Goal: Task Accomplishment & Management: Manage account settings

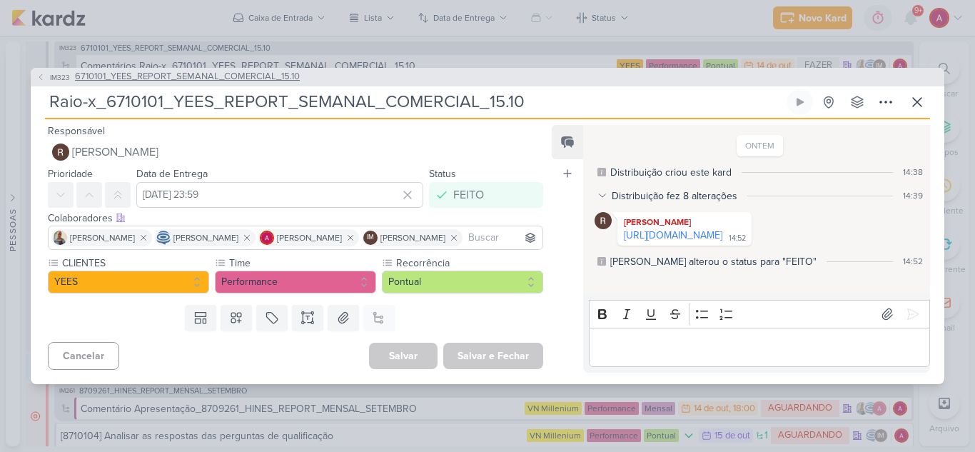
click at [46, 70] on button "IM323 6710101_YEES_REPORT_SEMANAL_COMERCIAL_15.10" at bounding box center [167, 77] width 263 height 14
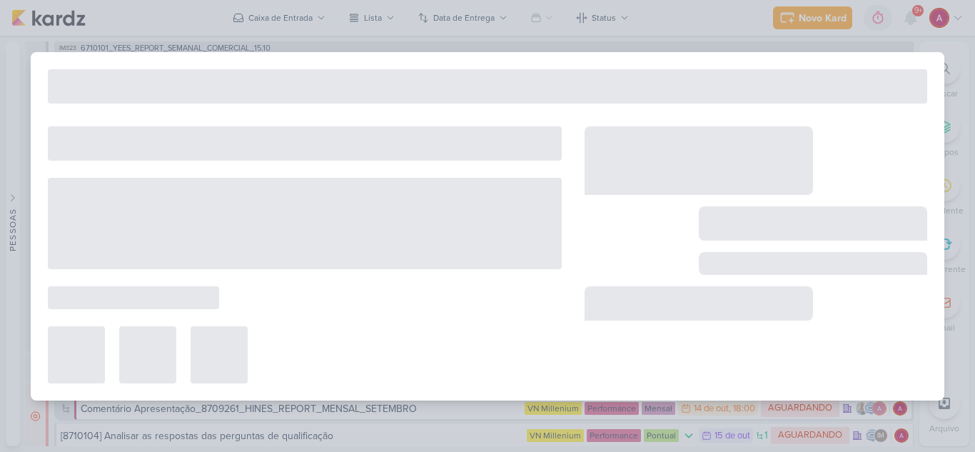
type input "6710101_YEES_REPORT_SEMANAL_COMERCIAL_15.10"
type input "[DATE] 18:00"
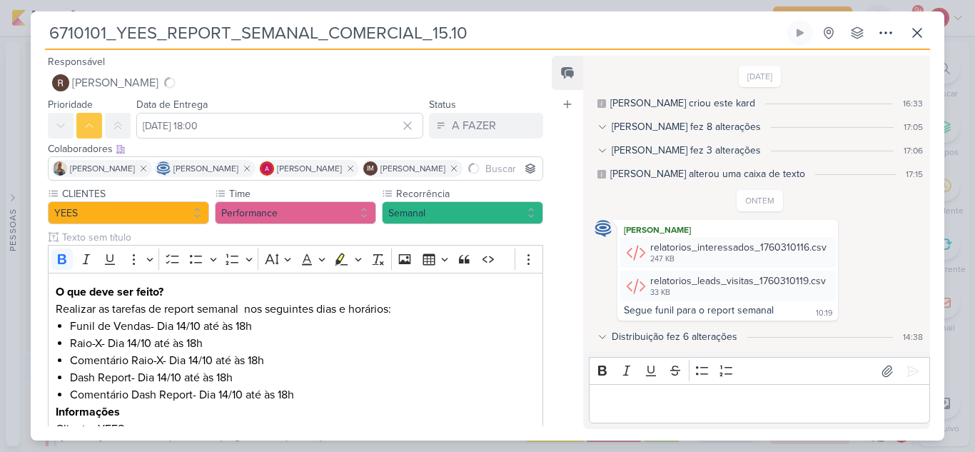
scroll to position [22, 0]
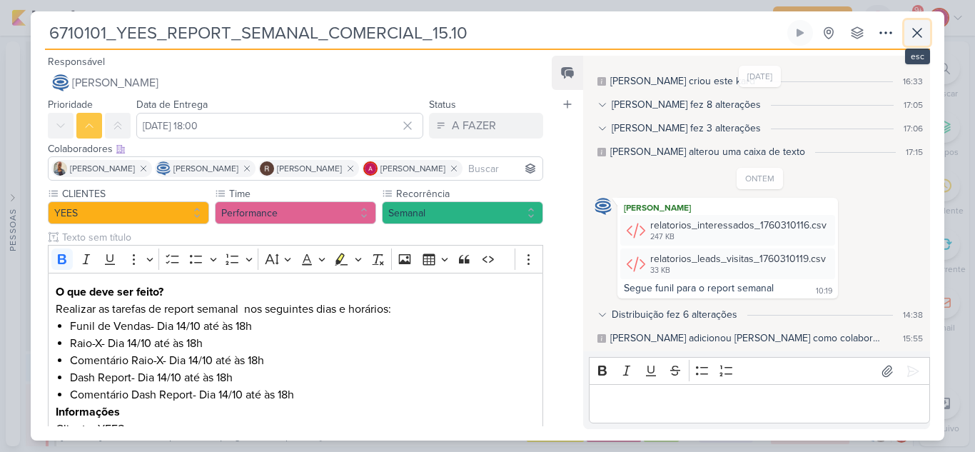
click at [908, 28] on button at bounding box center [917, 33] width 26 height 26
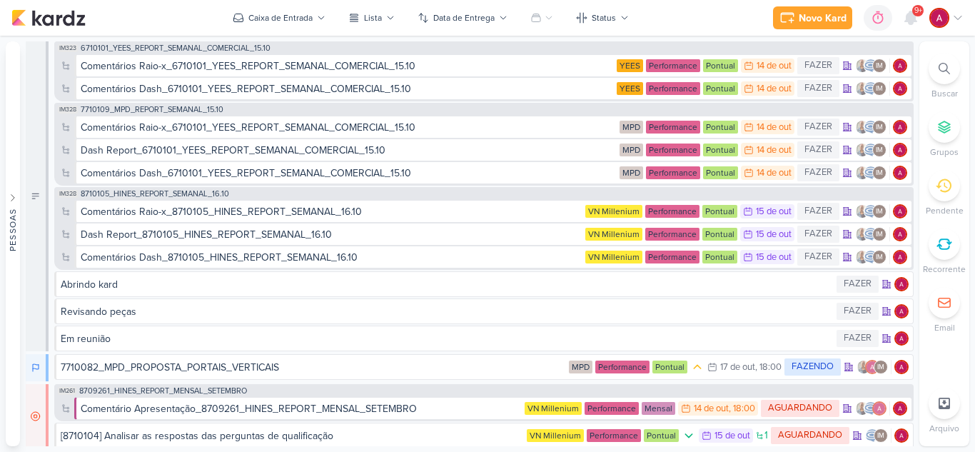
click at [908, 28] on div at bounding box center [911, 18] width 26 height 26
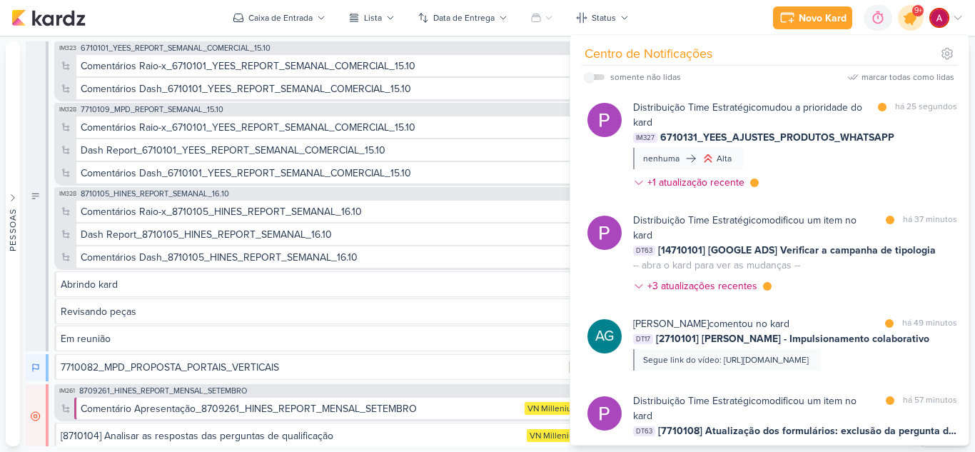
click at [910, 25] on icon at bounding box center [911, 18] width 24 height 24
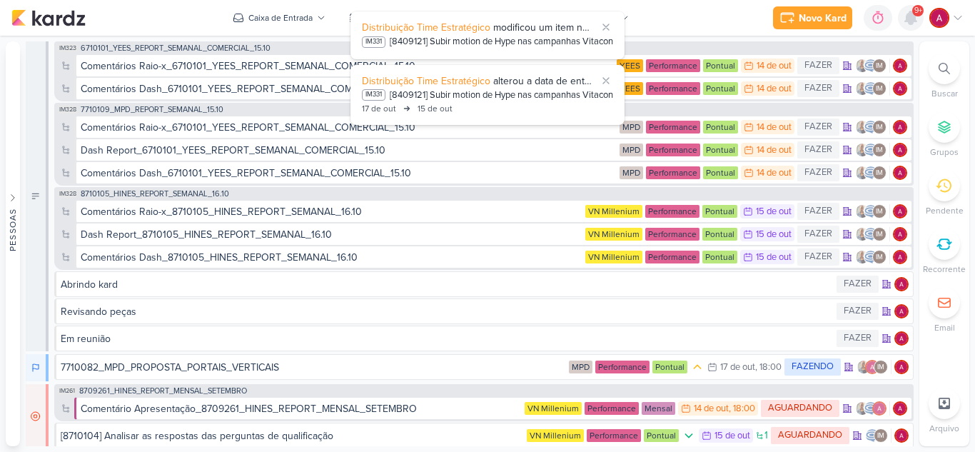
click at [909, 19] on icon at bounding box center [910, 17] width 11 height 13
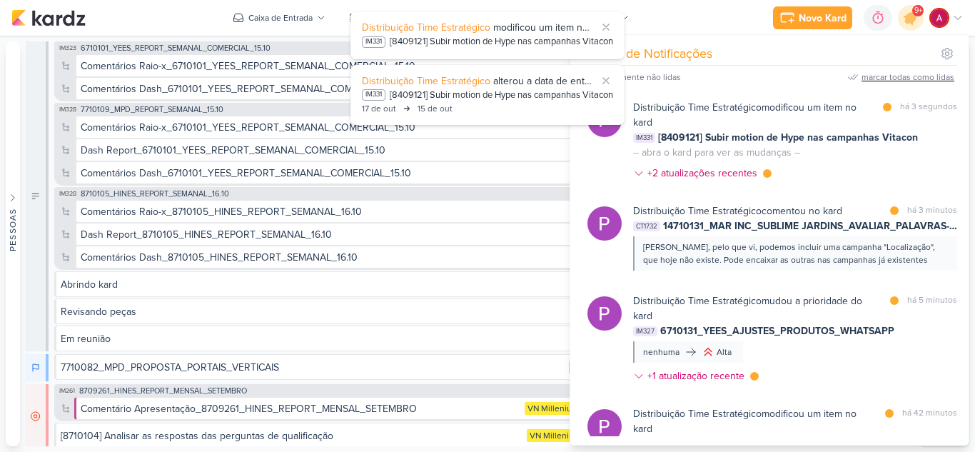
click at [908, 77] on div "marcar todas como lidas" at bounding box center [908, 77] width 93 height 13
click at [915, 26] on div at bounding box center [911, 18] width 36 height 36
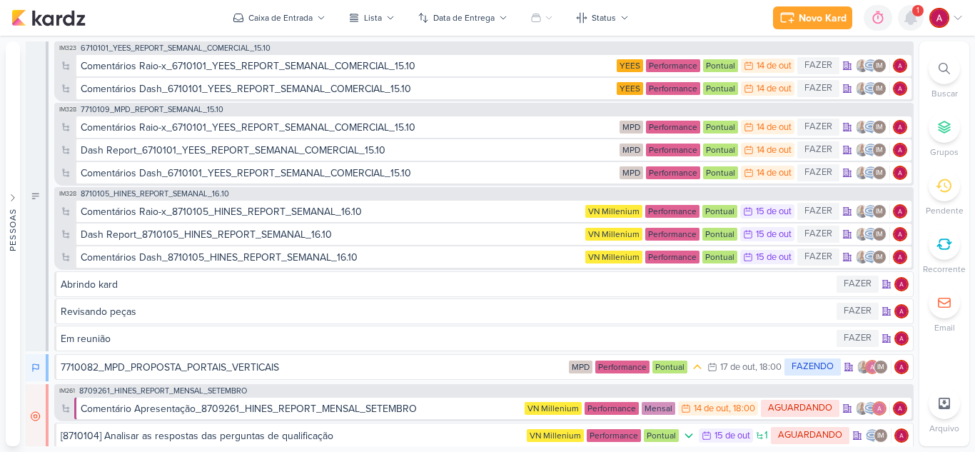
click at [906, 20] on icon at bounding box center [910, 17] width 11 height 13
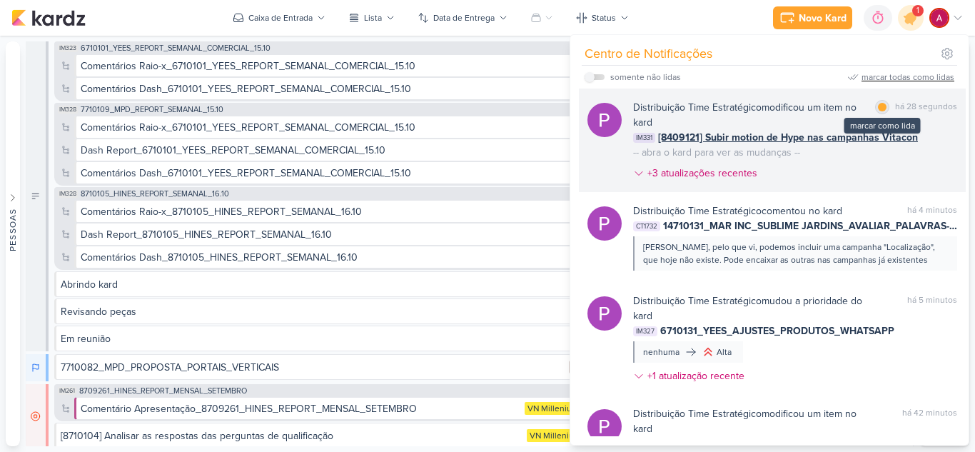
click at [879, 101] on div "marcar como lida" at bounding box center [882, 107] width 14 height 14
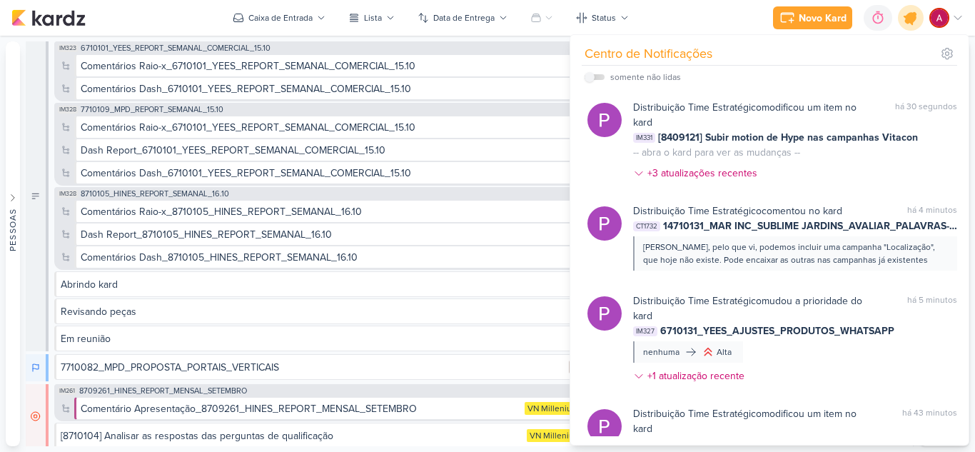
click at [914, 19] on icon at bounding box center [910, 17] width 17 height 17
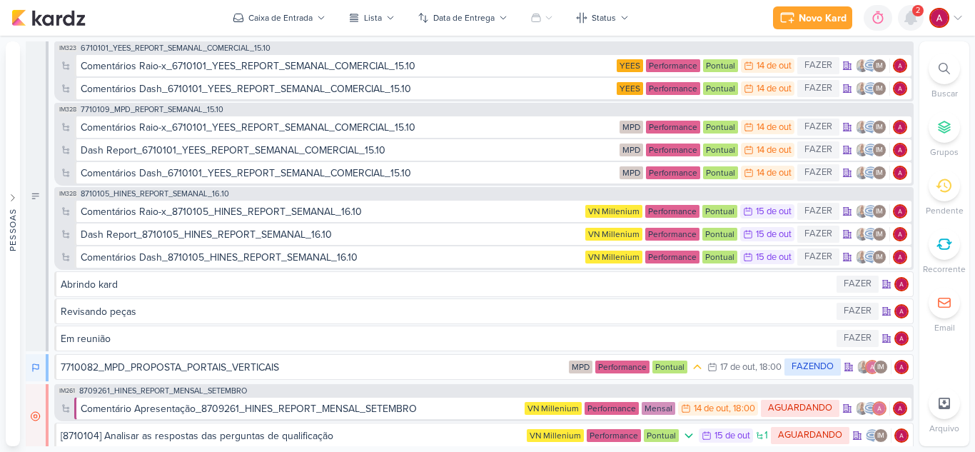
click at [917, 19] on icon at bounding box center [910, 17] width 17 height 17
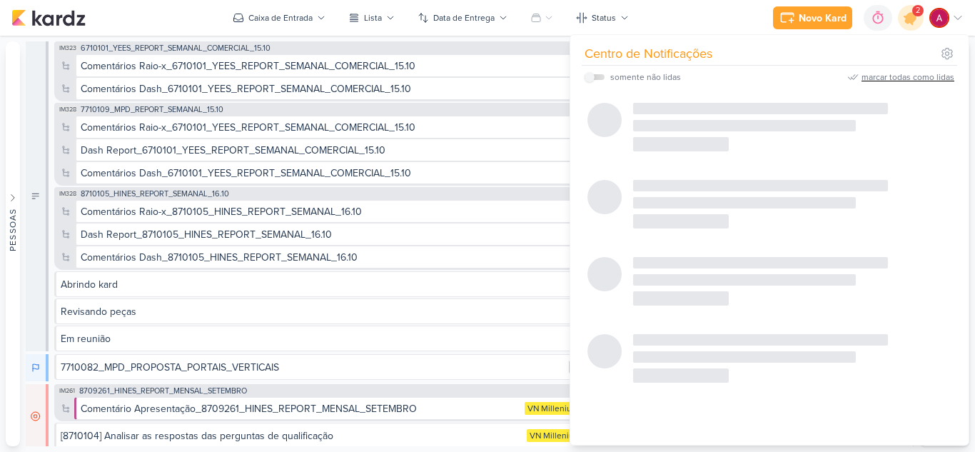
click at [935, 16] on img at bounding box center [939, 18] width 20 height 20
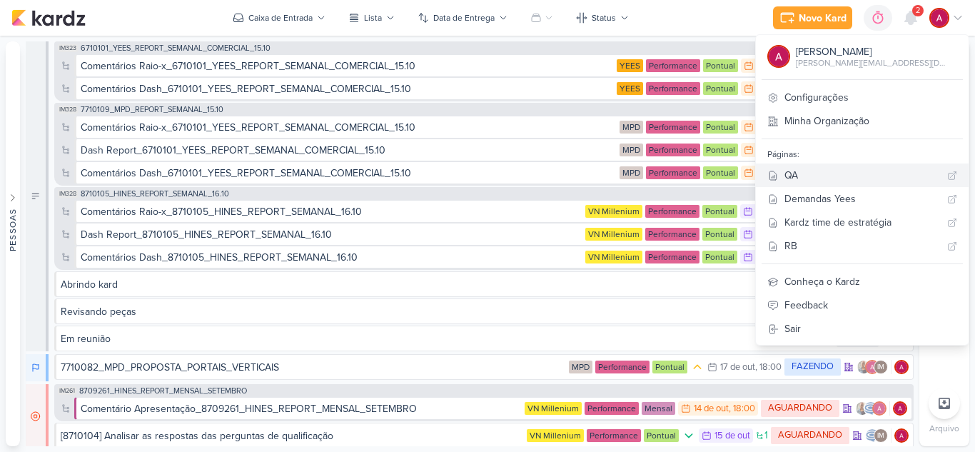
click at [852, 181] on div "QA" at bounding box center [863, 175] width 157 height 15
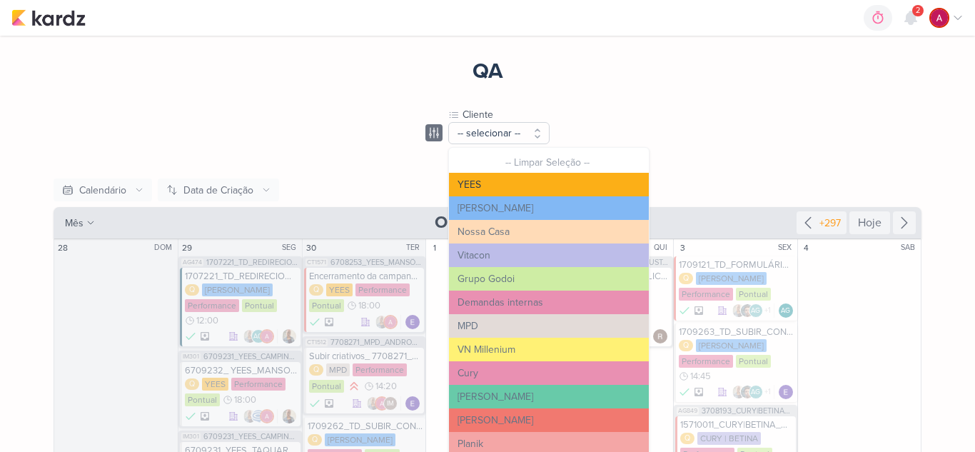
click at [530, 183] on button "YEES" at bounding box center [549, 185] width 200 height 24
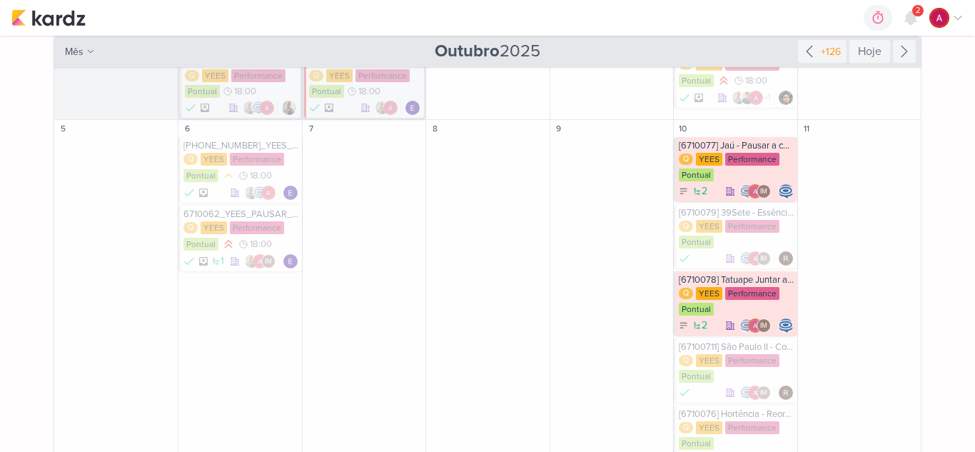
scroll to position [71, 0]
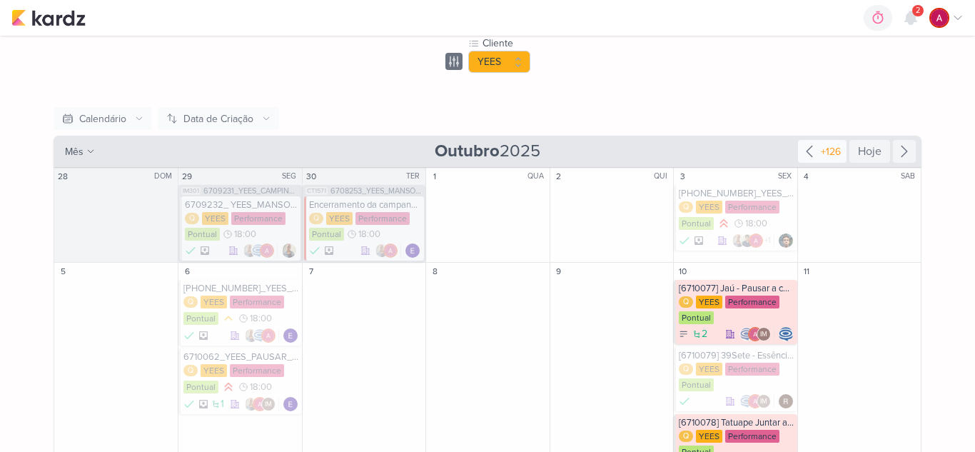
click at [834, 155] on div "+126" at bounding box center [831, 151] width 26 height 15
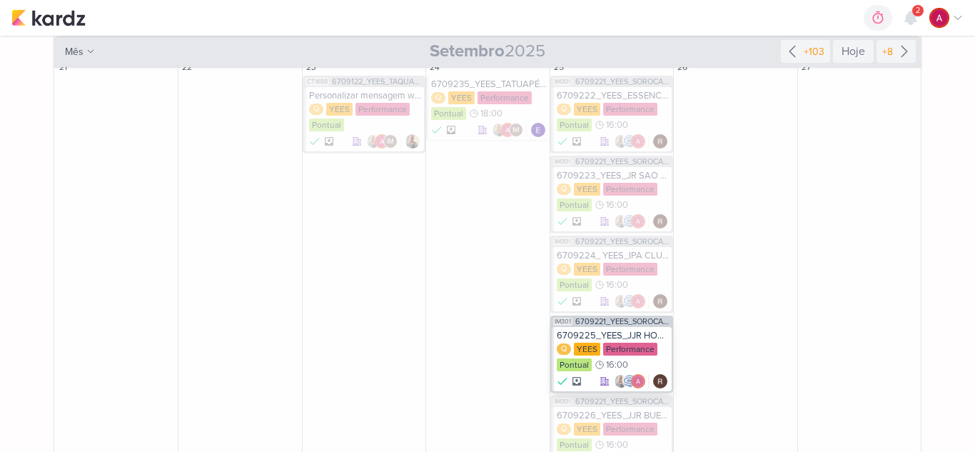
scroll to position [813, 0]
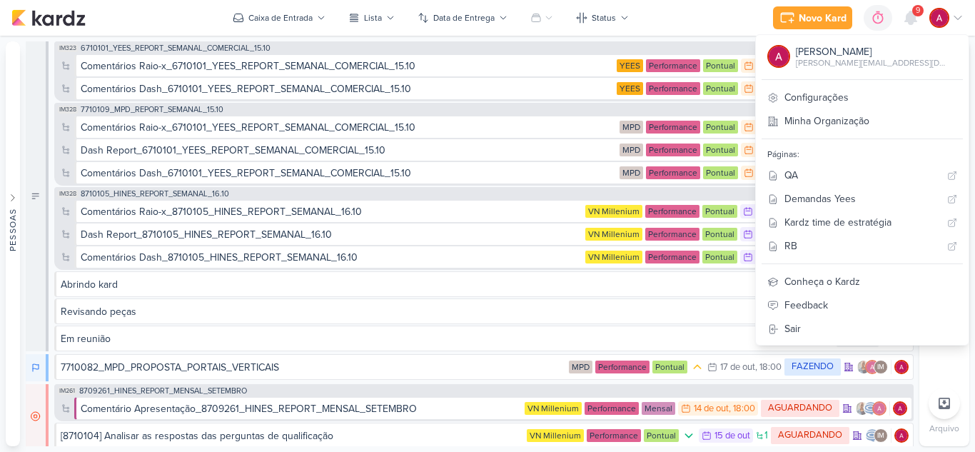
click at [929, 19] on div "Novo Kard Ctrl + k 0h0m Sessão desligada... Hoje 0h0m Semana 0h0m Mês 0h0m Nenh…" at bounding box center [868, 18] width 191 height 26
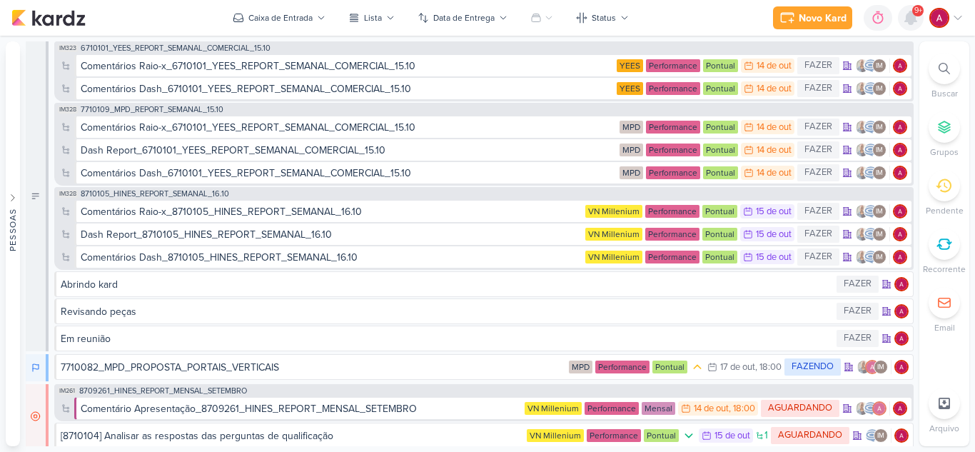
click at [907, 19] on icon at bounding box center [910, 17] width 11 height 13
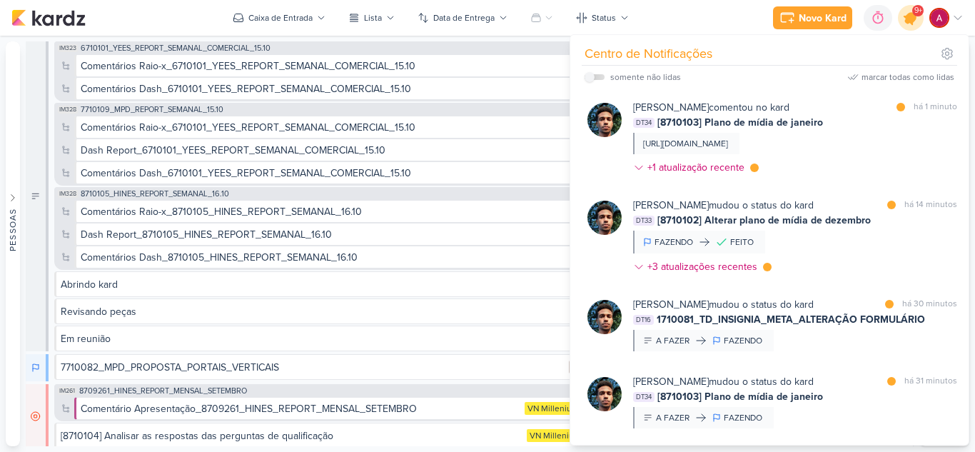
click at [907, 19] on icon at bounding box center [910, 17] width 17 height 17
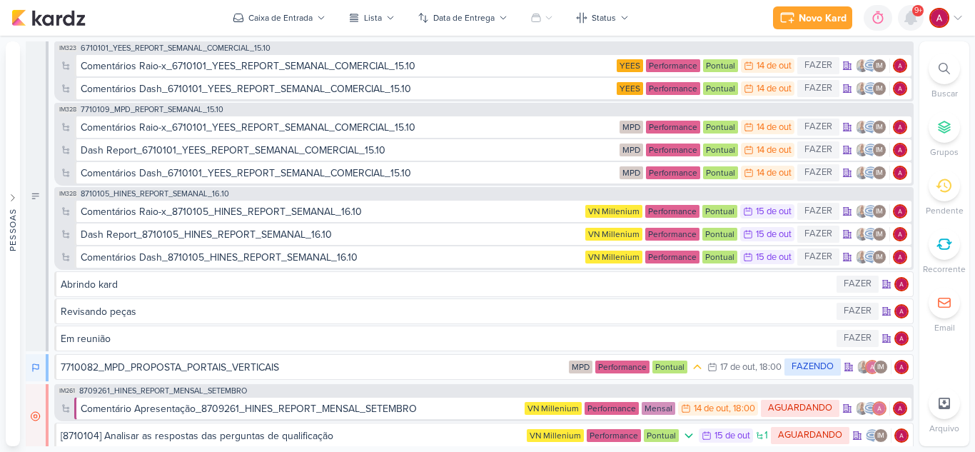
click at [912, 19] on icon at bounding box center [910, 17] width 11 height 13
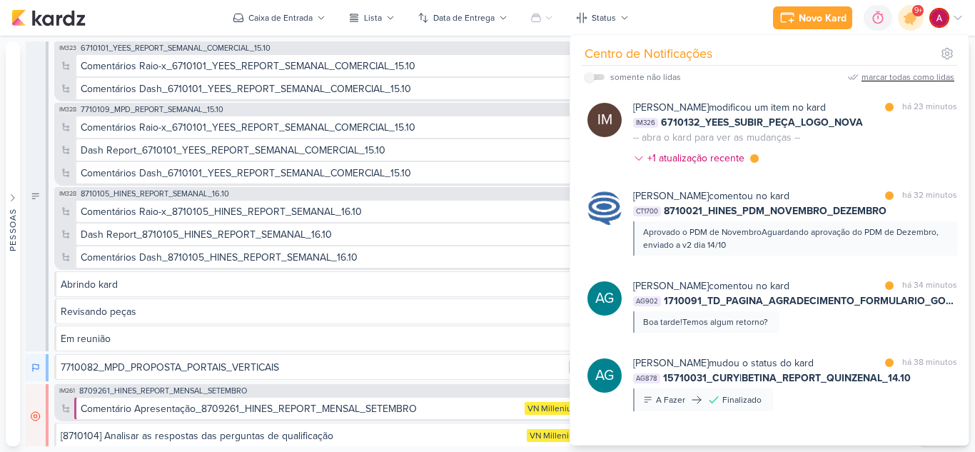
click at [918, 77] on div "marcar todas como lidas" at bounding box center [908, 77] width 93 height 13
click at [912, 23] on icon at bounding box center [910, 17] width 17 height 17
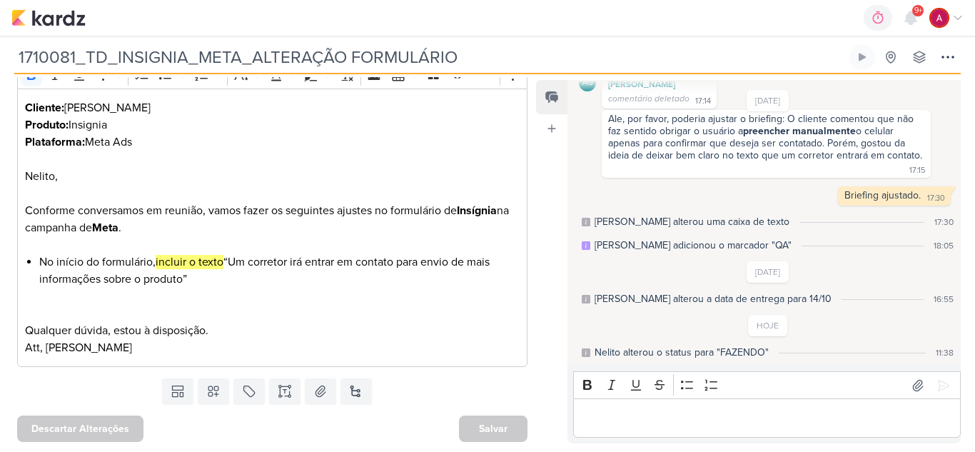
scroll to position [258, 0]
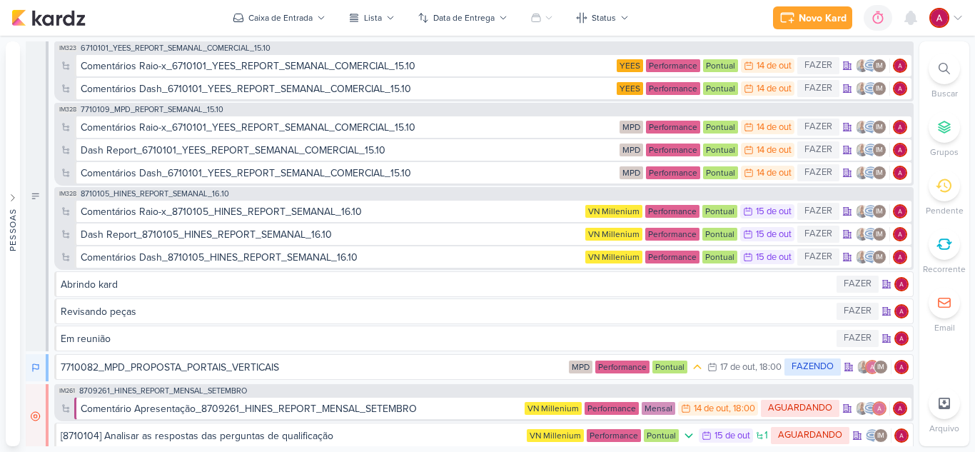
click at [951, 69] on div at bounding box center [944, 68] width 31 height 31
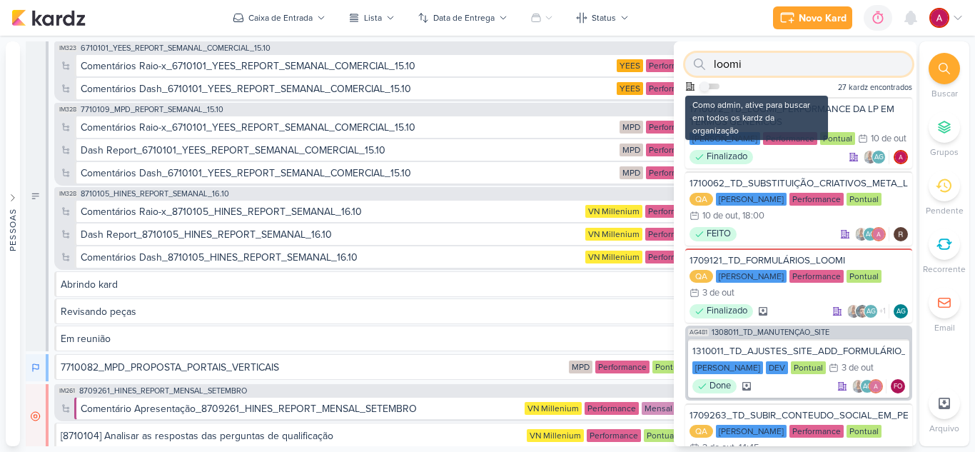
type input "loomi"
click at [707, 88] on input "checkbox" at bounding box center [705, 86] width 10 height 10
checkbox input "true"
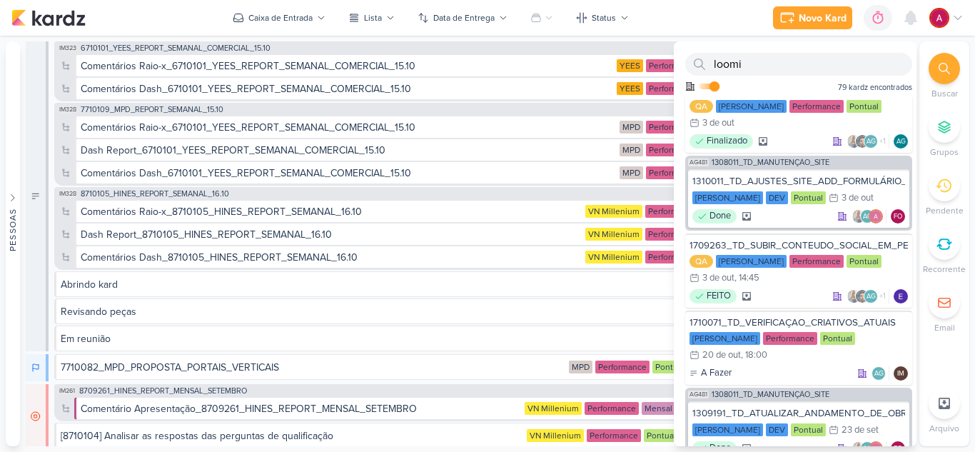
scroll to position [172, 0]
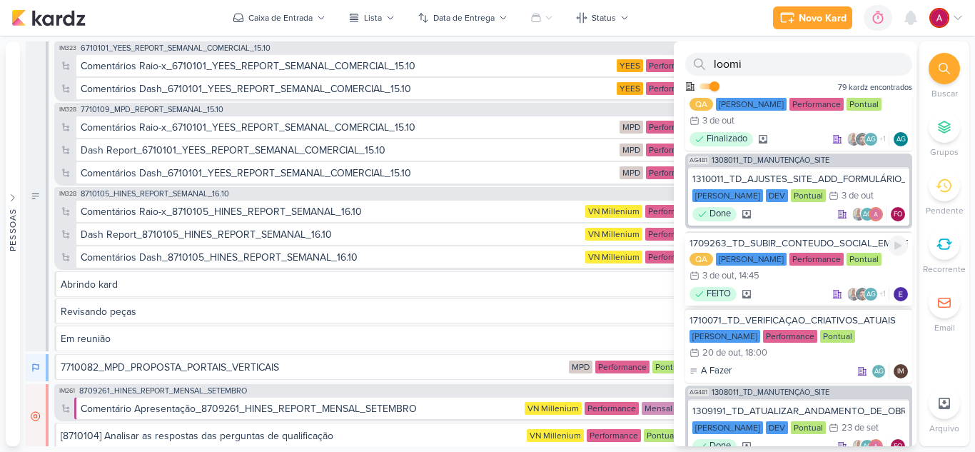
click at [787, 280] on div "QA [PERSON_NAME] Performance Pontual 3/10 [DATE] 14:45" at bounding box center [799, 268] width 218 height 31
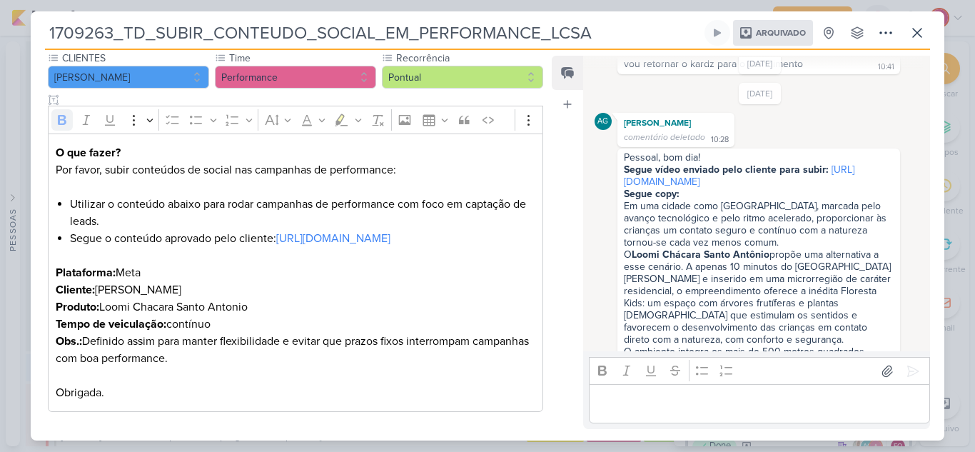
scroll to position [201, 0]
click at [279, 231] on link "[URL][DOMAIN_NAME]" at bounding box center [333, 238] width 114 height 14
drag, startPoint x: 72, startPoint y: 222, endPoint x: 307, endPoint y: 365, distance: 274.8
click at [307, 365] on div "O que fazer? Por favor, subir conteúdos de social nas campanhas de performance:…" at bounding box center [295, 272] width 495 height 279
copy div "Segue o conteúdo aprovado pelo cliente: [URL][DOMAIN_NAME] Plataforma: Meta Cli…"
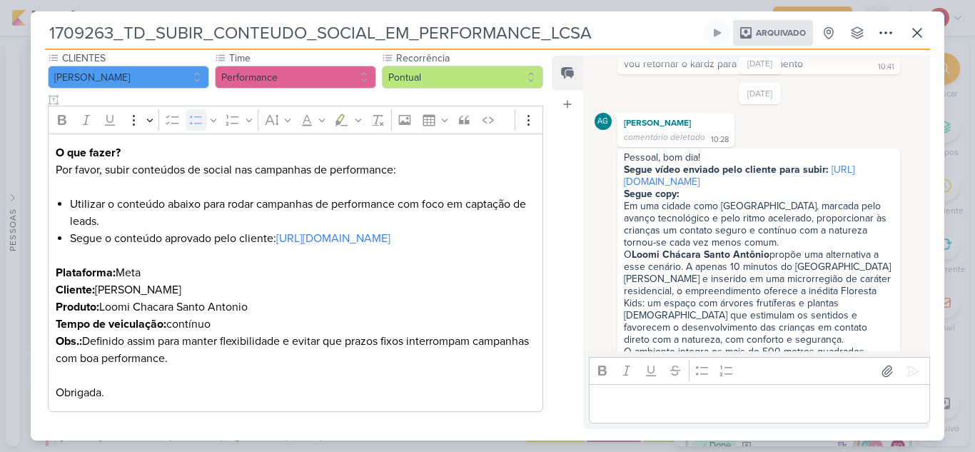
click at [307, 365] on p "Obs.: Definido assim para manter flexibilidade e evitar que prazos fixos interr…" at bounding box center [296, 367] width 480 height 69
click at [557, 317] on div "Feed Atrelar email Solte o email para atrelar ao kard" at bounding box center [567, 242] width 31 height 373
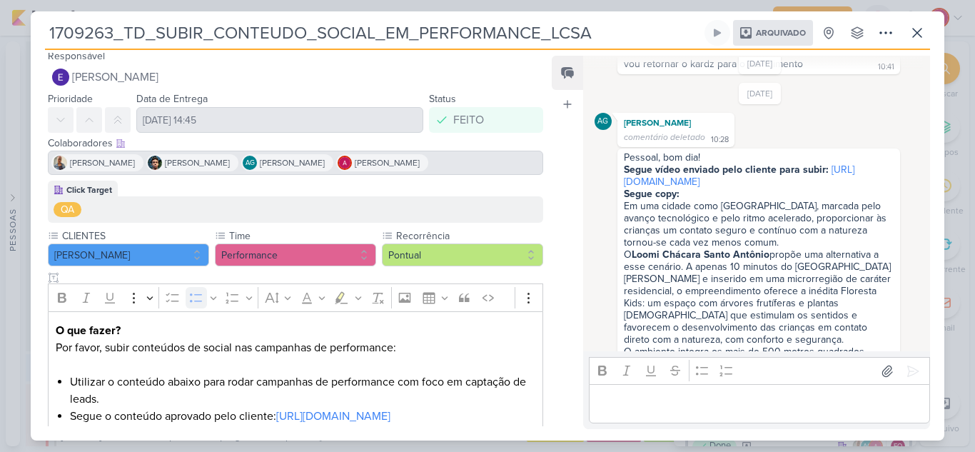
scroll to position [0, 0]
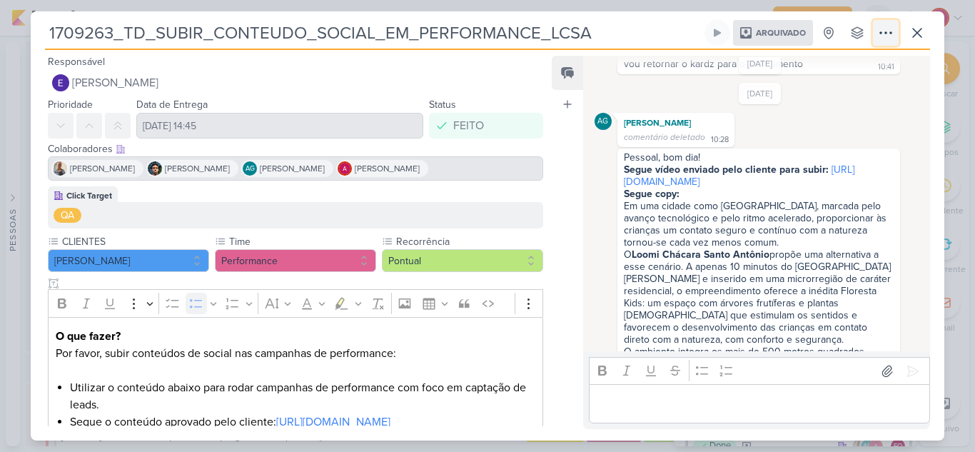
click at [884, 28] on icon at bounding box center [885, 32] width 17 height 17
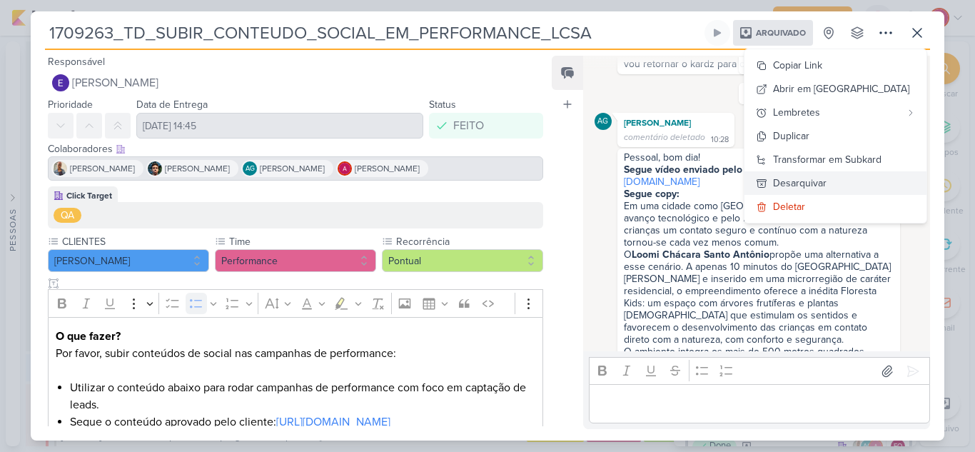
click at [827, 186] on div "Desarquivar" at bounding box center [800, 183] width 54 height 15
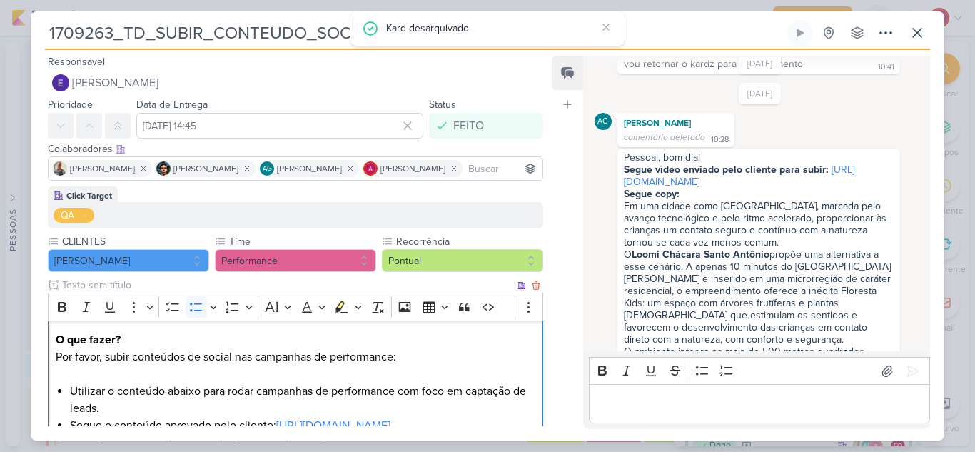
scroll to position [269, 0]
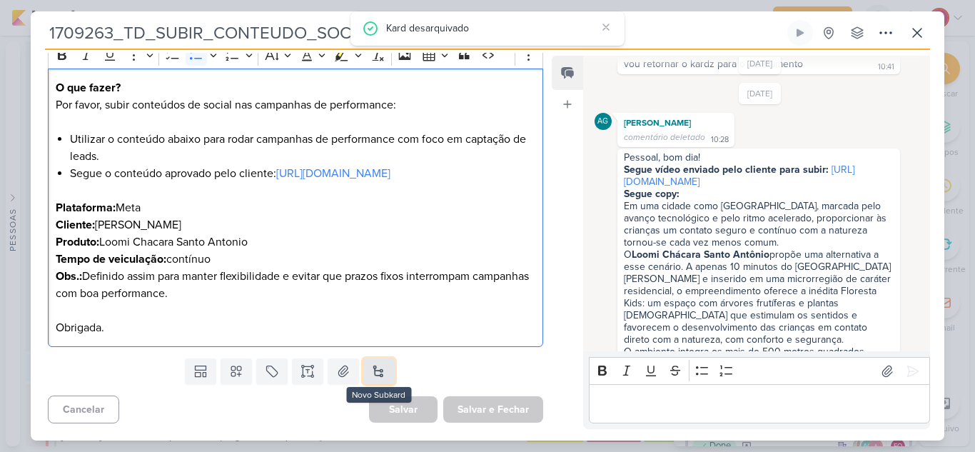
click at [378, 370] on button at bounding box center [378, 371] width 31 height 26
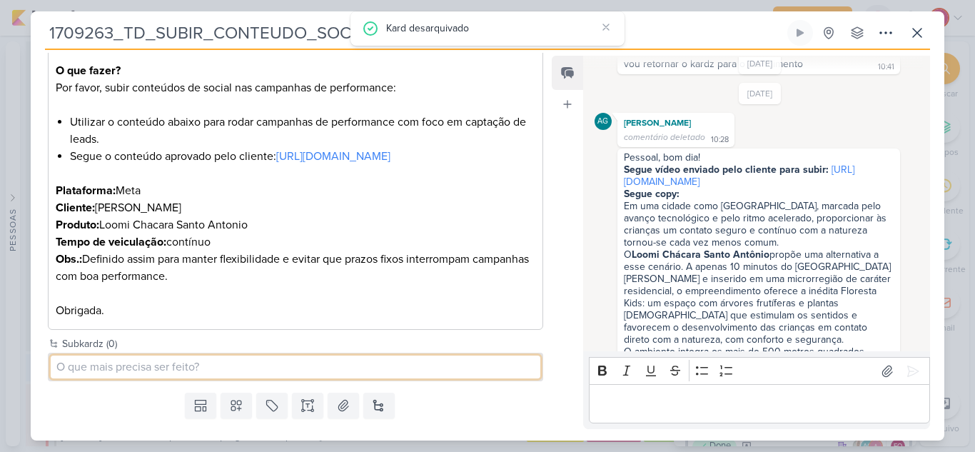
click at [276, 378] on input at bounding box center [296, 366] width 490 height 23
type input "1"
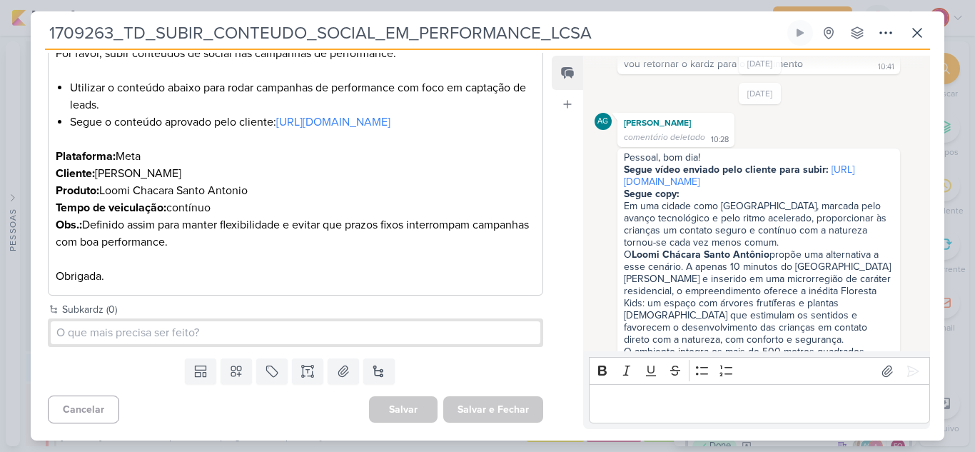
click at [146, 414] on div "Cancelar [GEOGRAPHIC_DATA] Salvar e Fechar Ctrl + Enter" at bounding box center [290, 408] width 518 height 36
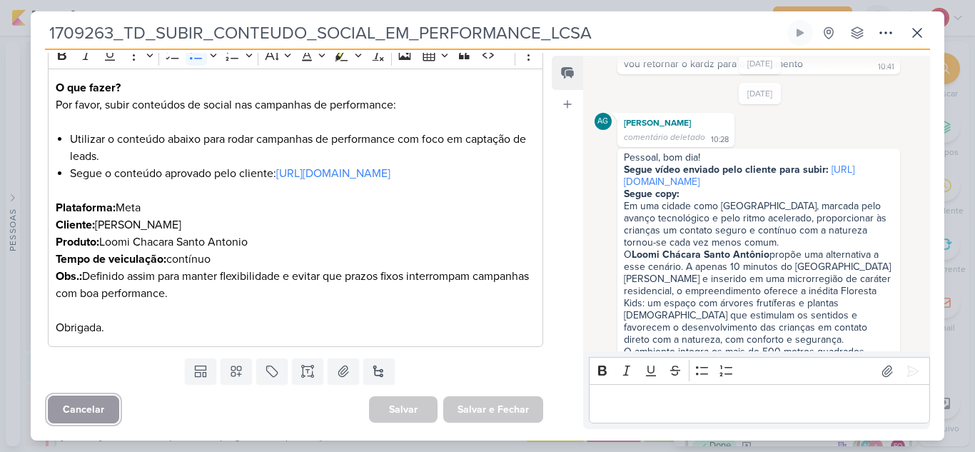
click at [87, 413] on button "Cancelar" at bounding box center [83, 409] width 71 height 28
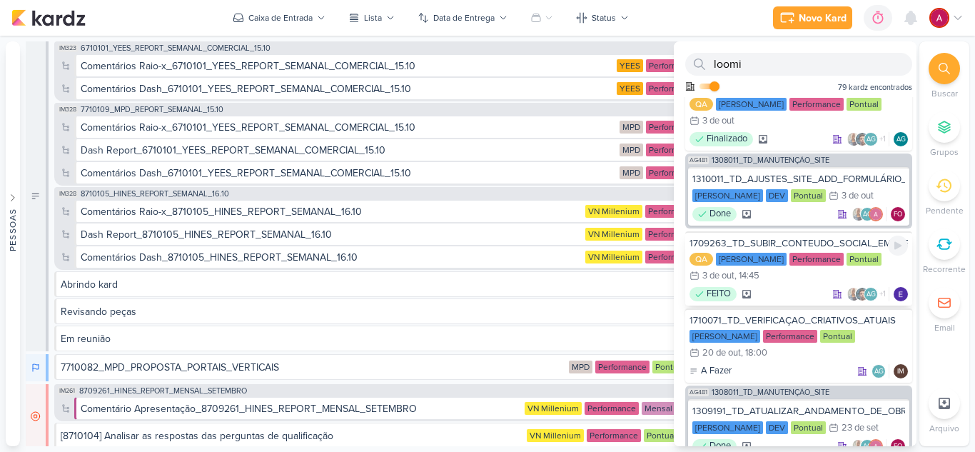
click at [784, 239] on div "1709263_TD_SUBIR_CONTEUDO_SOCIAL_EM_PERFORMANCE_LCSA" at bounding box center [799, 243] width 218 height 13
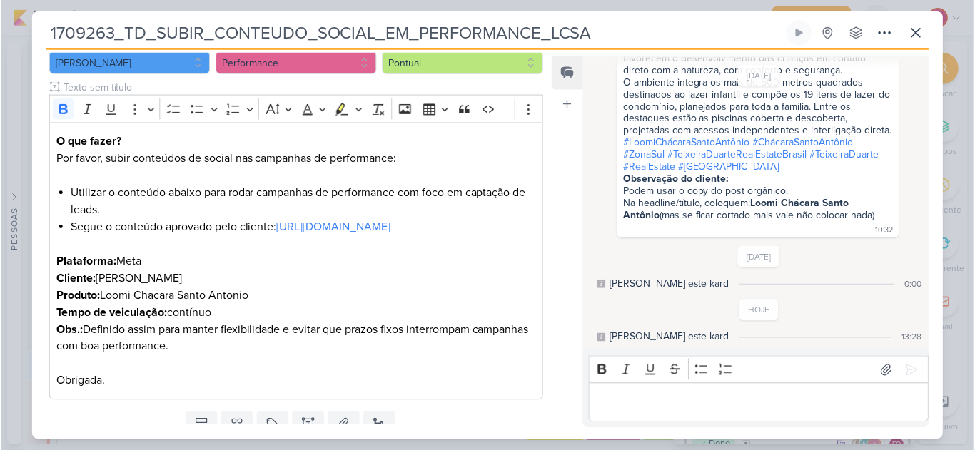
scroll to position [199, 0]
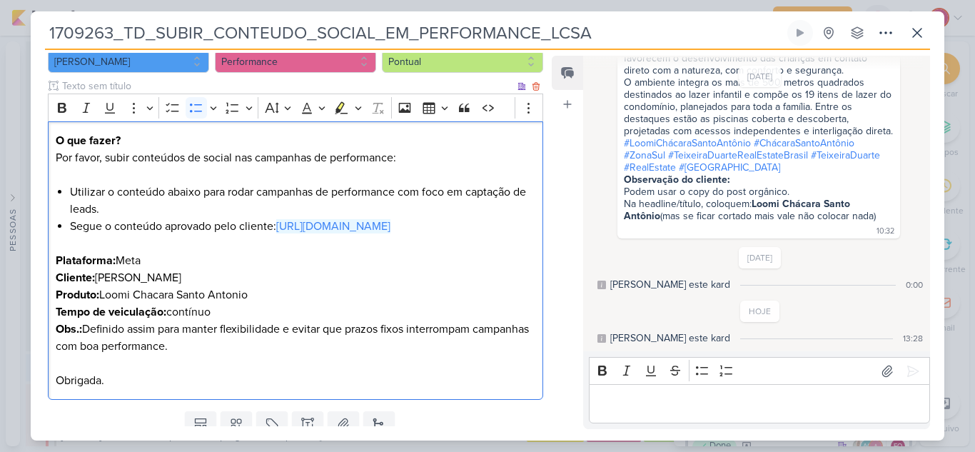
drag, startPoint x: 299, startPoint y: 243, endPoint x: 279, endPoint y: 228, distance: 24.6
click at [279, 228] on li "Segue o conteúdo aprovado pelo cliente: [URL][DOMAIN_NAME]" at bounding box center [302, 235] width 465 height 34
copy link "[URL][DOMAIN_NAME]"
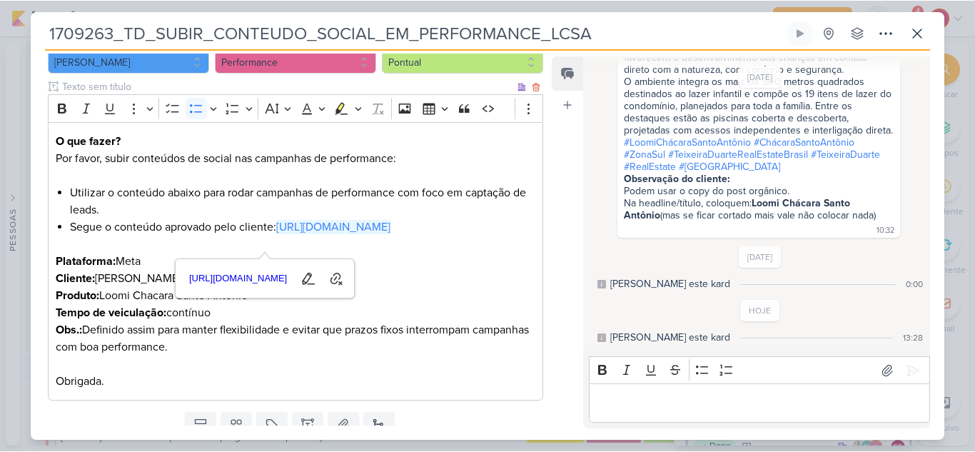
scroll to position [1061, 0]
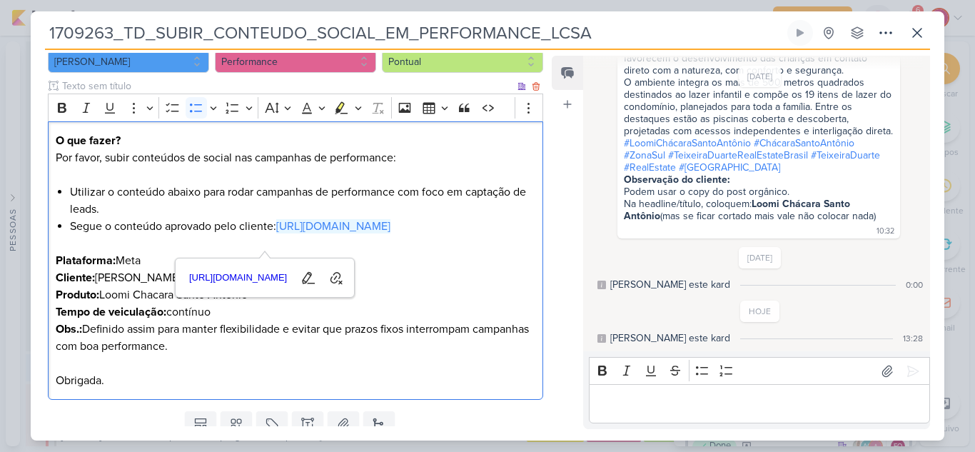
click at [442, 252] on li "Segue o conteúdo aprovado pelo cliente: [URL][DOMAIN_NAME]" at bounding box center [302, 235] width 465 height 34
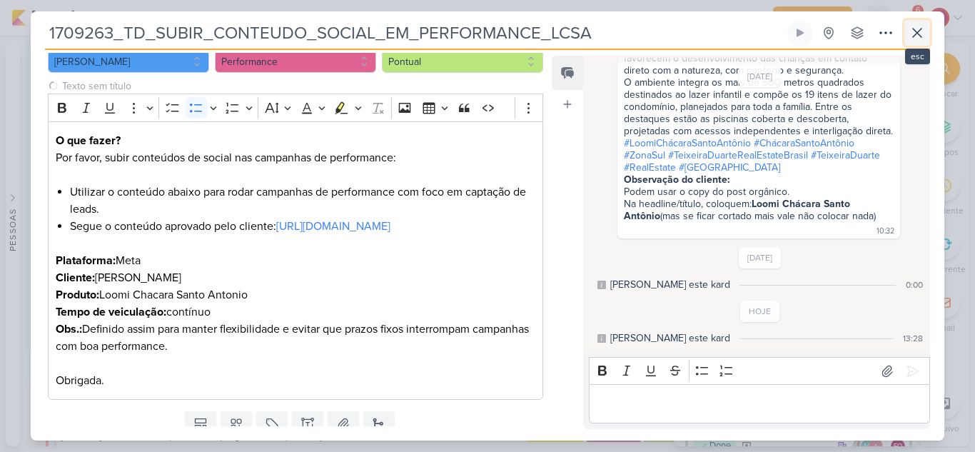
click at [918, 39] on icon at bounding box center [917, 32] width 17 height 17
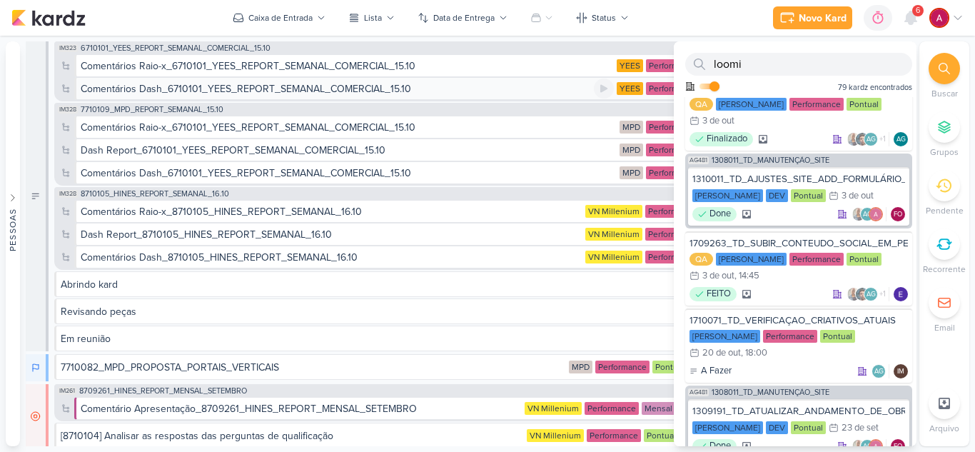
click at [237, 91] on div "Comentários Dash_6710101_YEES_REPORT_SEMANAL_COMERCIAL_15.10" at bounding box center [246, 88] width 331 height 15
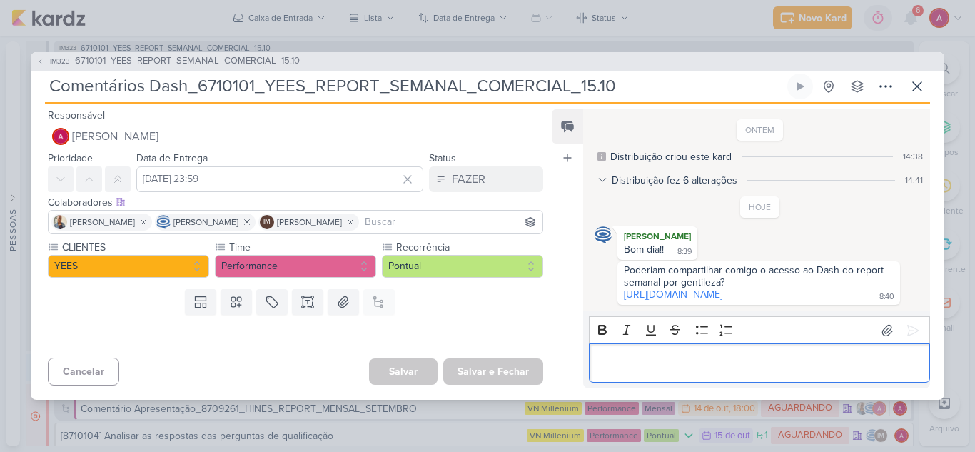
click at [647, 365] on p "Editor editing area: main" at bounding box center [759, 363] width 326 height 17
click at [876, 333] on button at bounding box center [887, 330] width 23 height 23
click at [673, 293] on link "[URL][DOMAIN_NAME]" at bounding box center [673, 294] width 99 height 12
click at [883, 336] on icon at bounding box center [887, 330] width 14 height 14
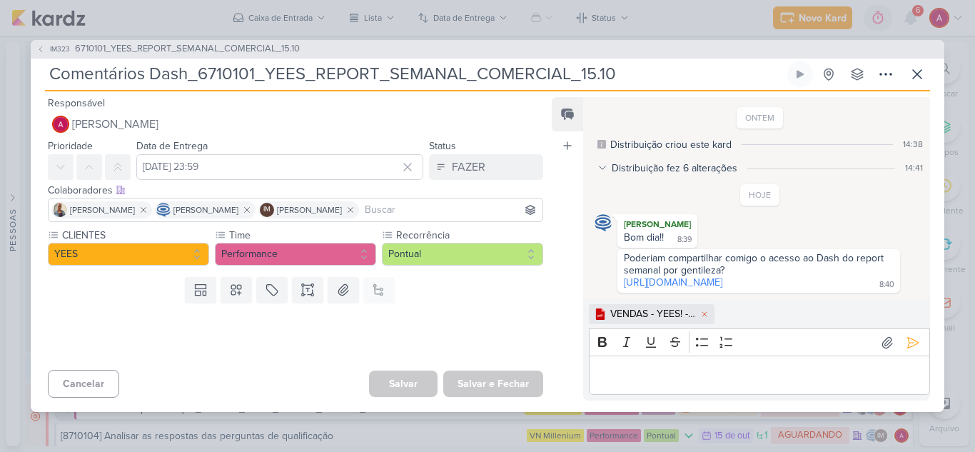
click at [634, 380] on p "Editor editing area: main" at bounding box center [759, 375] width 326 height 17
click at [906, 342] on icon at bounding box center [913, 343] width 14 height 14
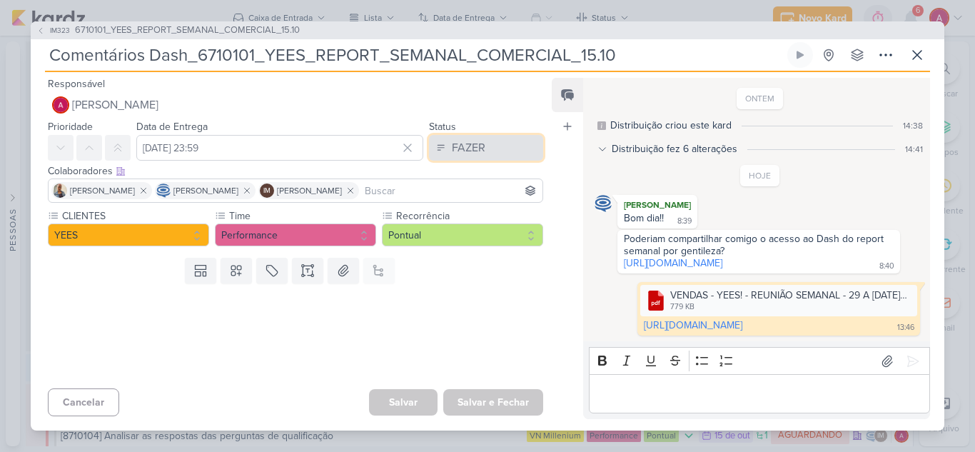
click at [485, 142] on button "FAZER" at bounding box center [486, 148] width 114 height 26
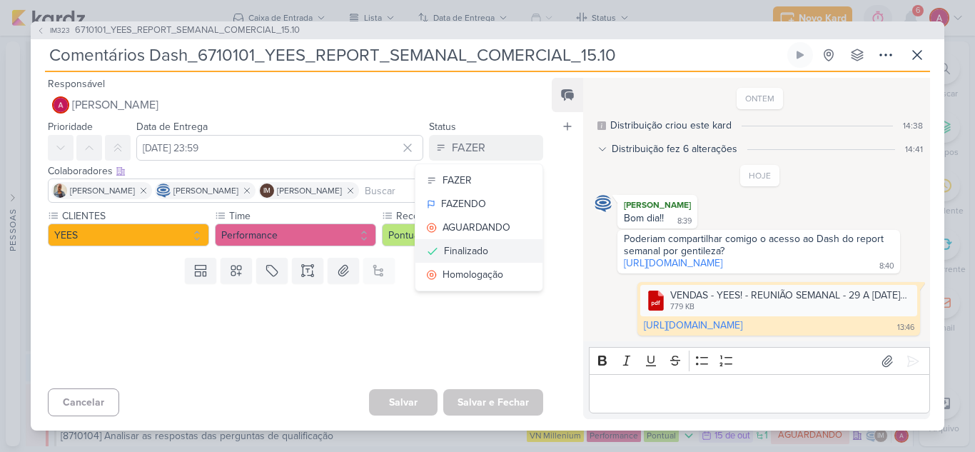
click at [465, 243] on div "Finalizado" at bounding box center [466, 250] width 44 height 15
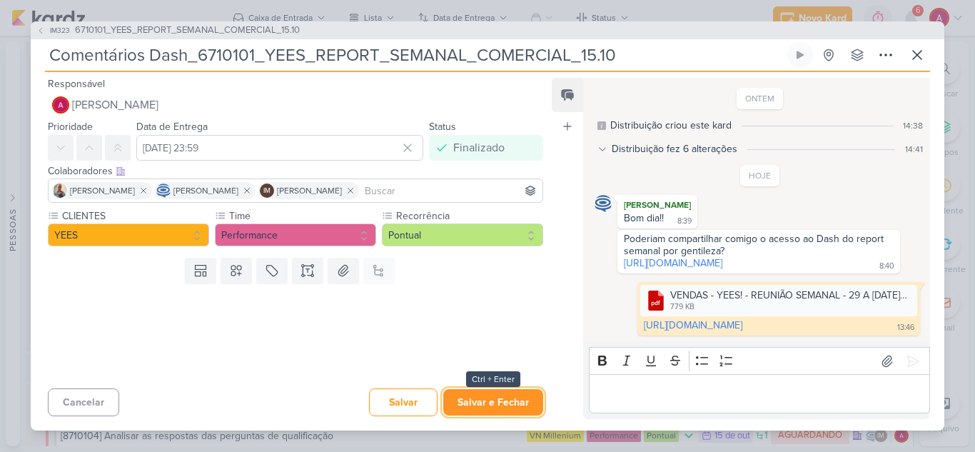
click at [478, 408] on button "Salvar e Fechar" at bounding box center [493, 402] width 100 height 26
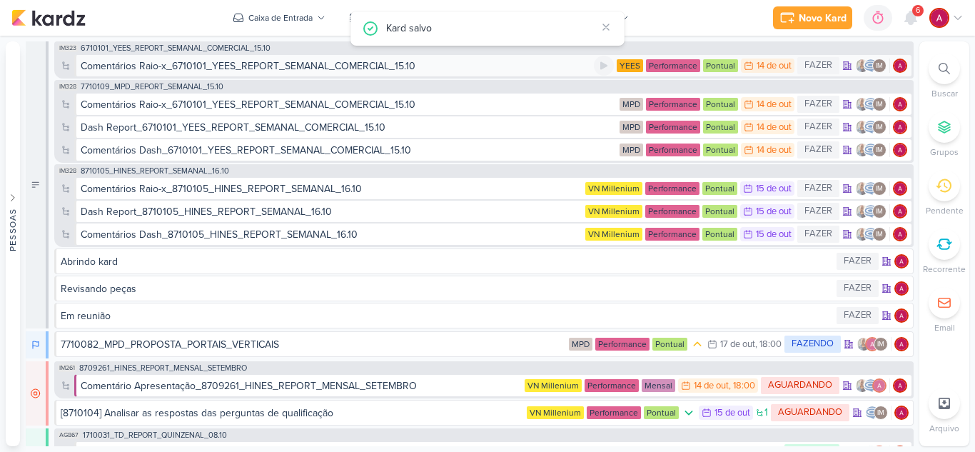
click at [288, 69] on div "Comentários Raio-x_6710101_YEES_REPORT_SEMANAL_COMERCIAL_15.10" at bounding box center [248, 66] width 335 height 15
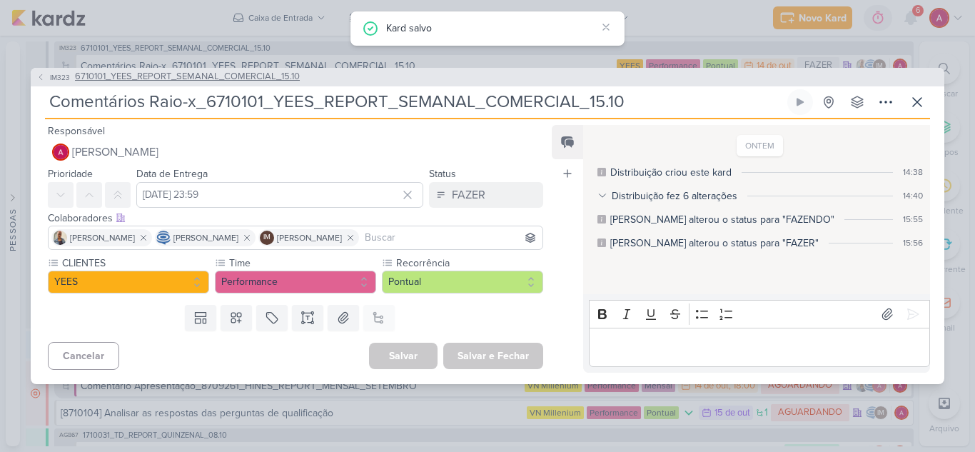
click at [274, 74] on span "6710101_YEES_REPORT_SEMANAL_COMERCIAL_15.10" at bounding box center [187, 77] width 225 height 14
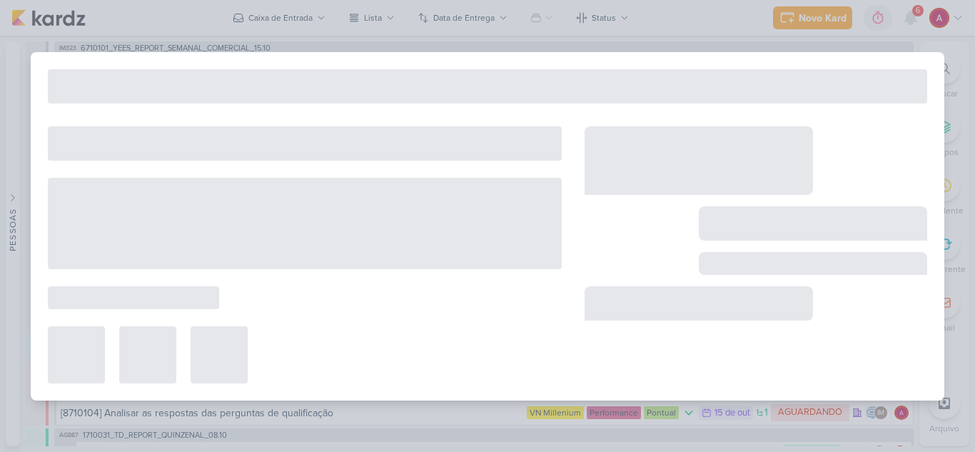
type input "6710101_YEES_REPORT_SEMANAL_COMERCIAL_15.10"
type input "[DATE] 18:00"
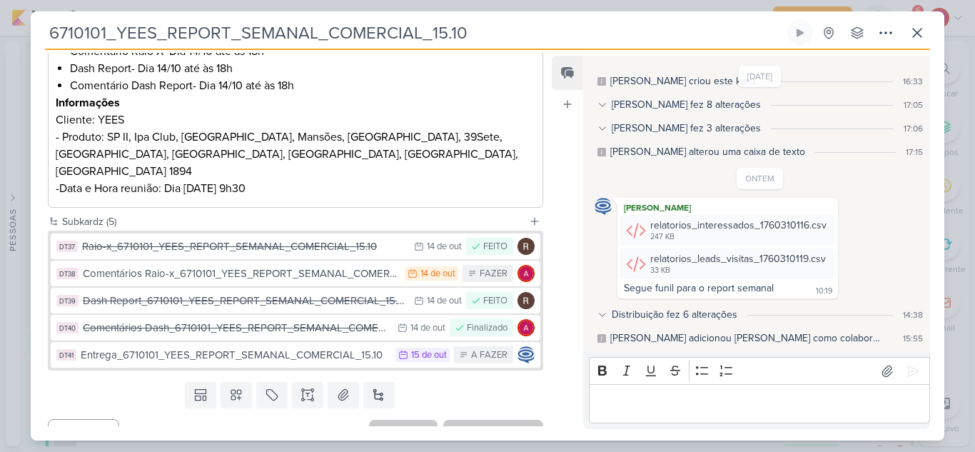
scroll to position [316, 0]
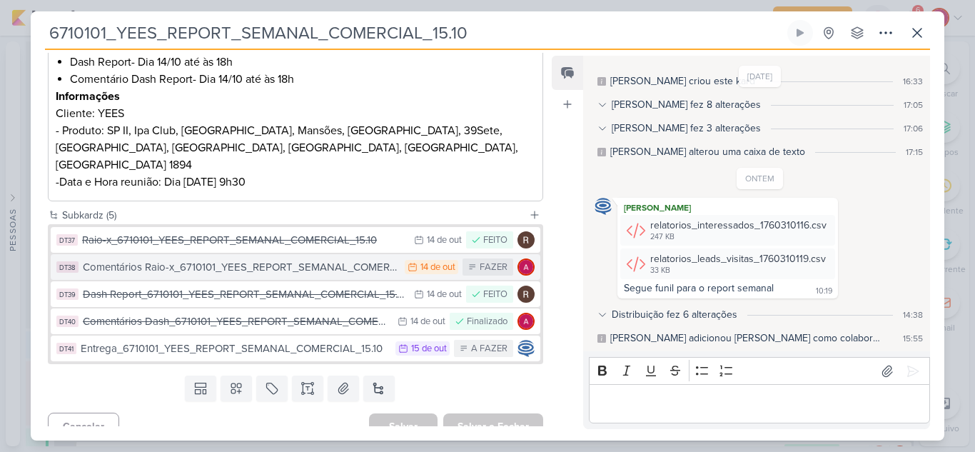
click at [339, 259] on div "Comentários Raio-x_6710101_YEES_REPORT_SEMANAL_COMERCIAL_15.10" at bounding box center [240, 267] width 315 height 16
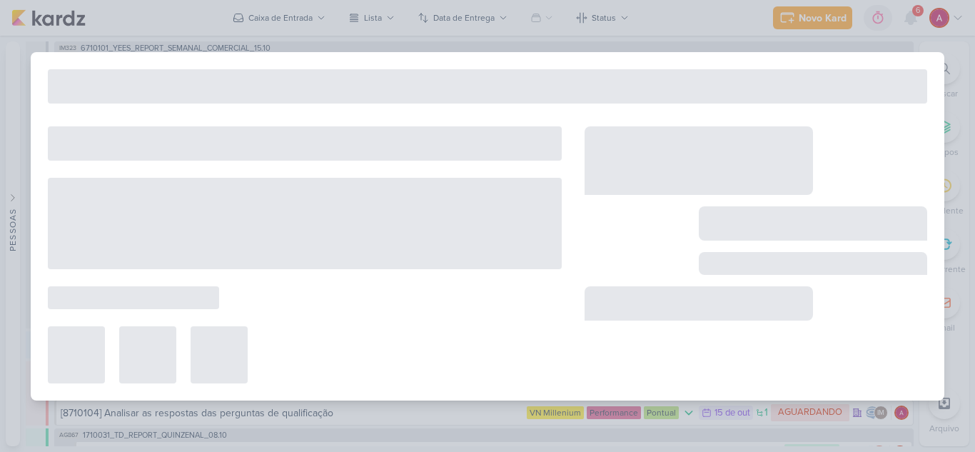
click at [339, 256] on div at bounding box center [305, 223] width 514 height 91
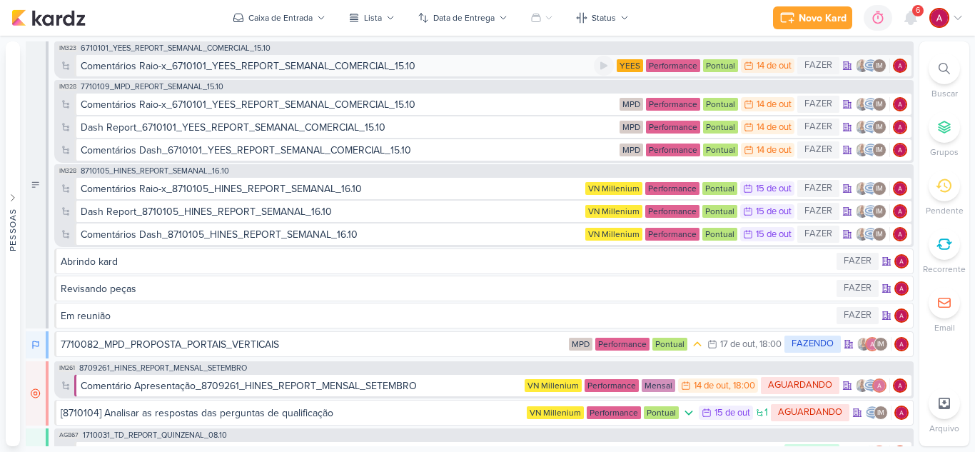
click at [296, 71] on div "Comentários Raio-x_6710101_YEES_REPORT_SEMANAL_COMERCIAL_15.10" at bounding box center [248, 66] width 335 height 15
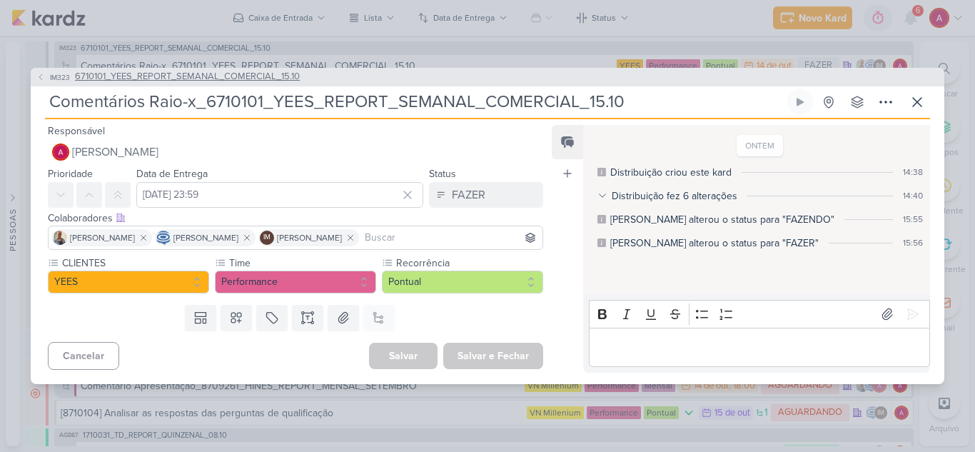
click at [113, 71] on span "6710101_YEES_REPORT_SEMANAL_COMERCIAL_15.10" at bounding box center [187, 77] width 225 height 14
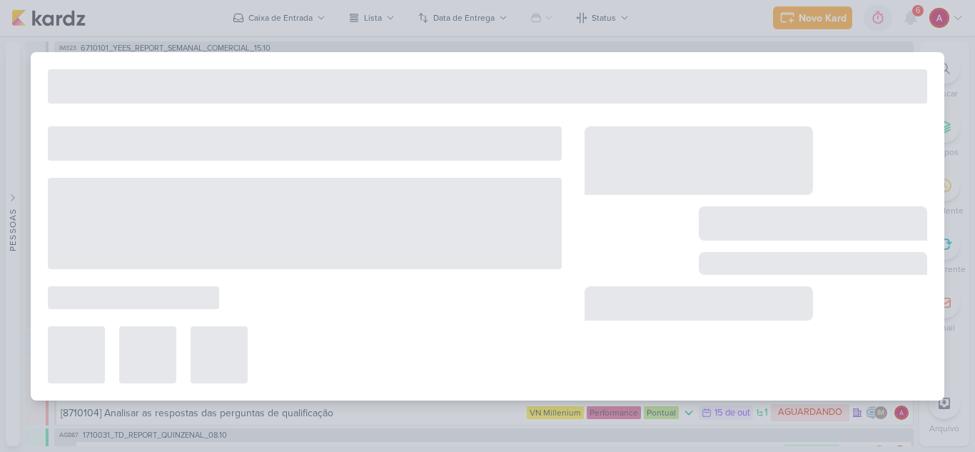
type input "6710101_YEES_REPORT_SEMANAL_COMERCIAL_15.10"
type input "[DATE] 18:00"
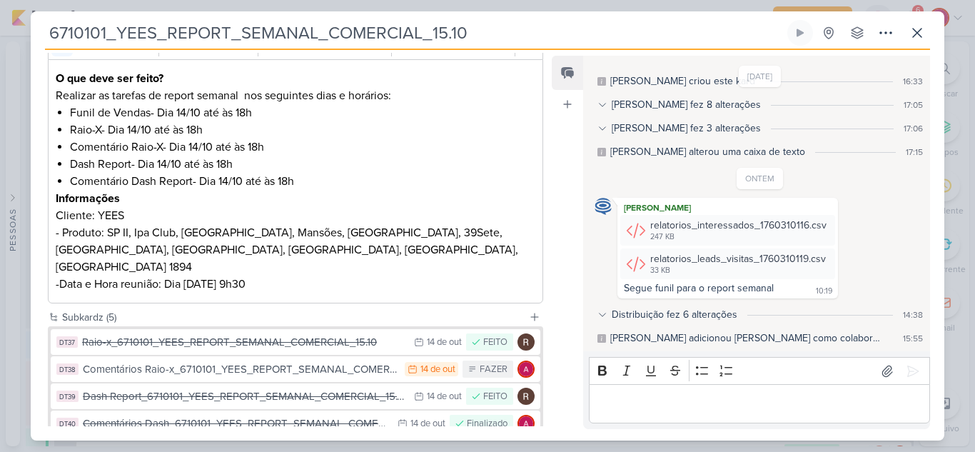
scroll to position [214, 0]
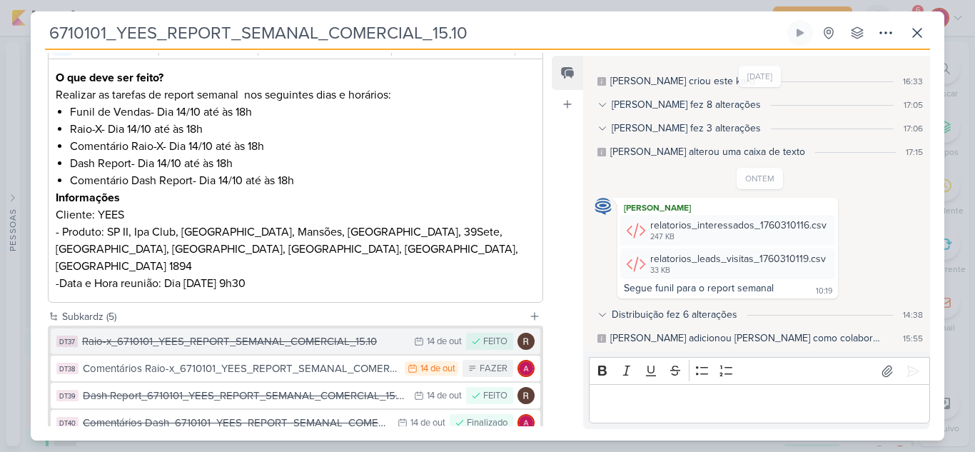
click at [368, 333] on div "Raio-x_6710101_YEES_REPORT_SEMANAL_COMERCIAL_15.10" at bounding box center [244, 341] width 325 height 16
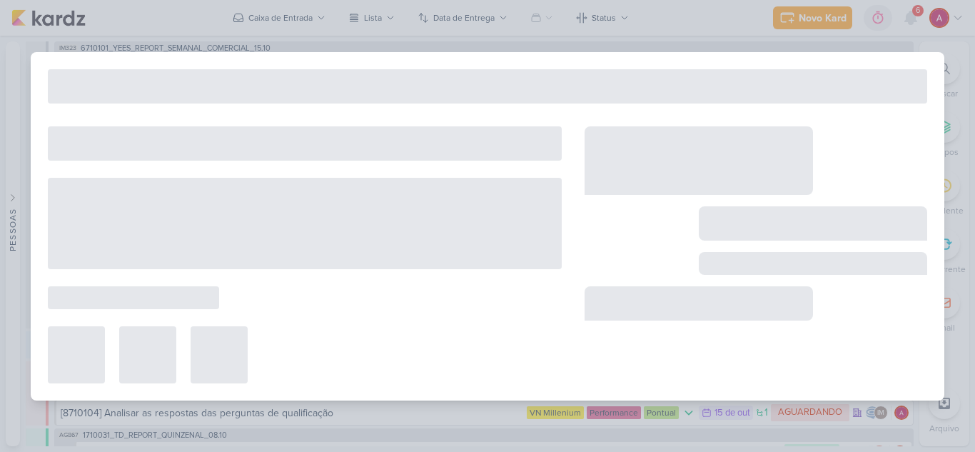
type input "Raio-x_6710101_YEES_REPORT_SEMANAL_COMERCIAL_15.10"
type input "[DATE] 23:59"
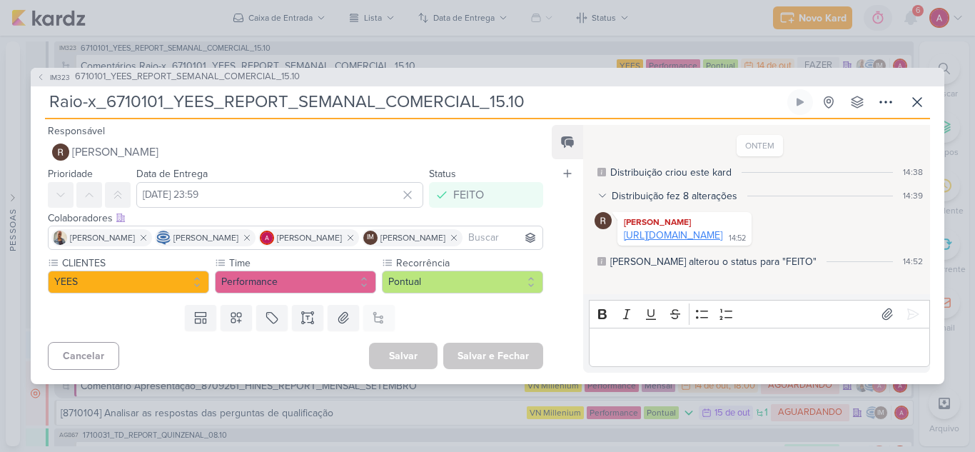
click at [722, 241] on link "[URL][DOMAIN_NAME]" at bounding box center [673, 235] width 99 height 12
click at [41, 73] on icon at bounding box center [40, 77] width 9 height 9
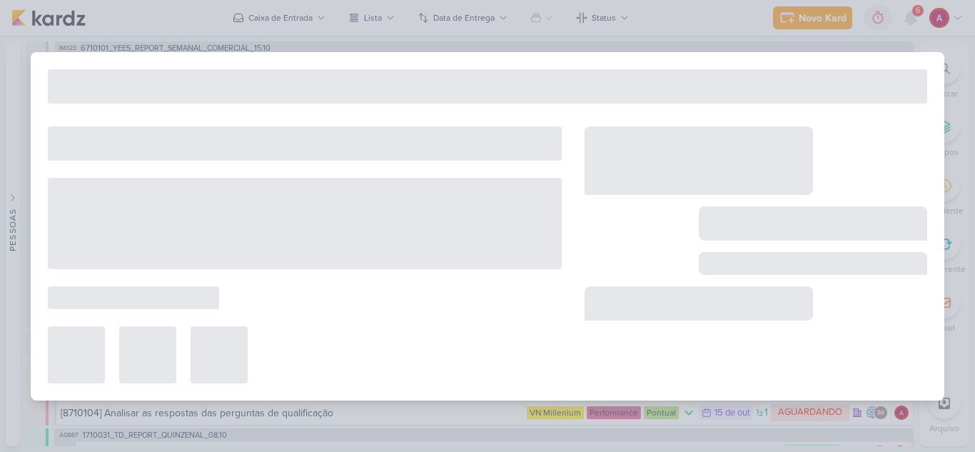
type input "6710101_YEES_REPORT_SEMANAL_COMERCIAL_15.10"
type input "[DATE] 18:00"
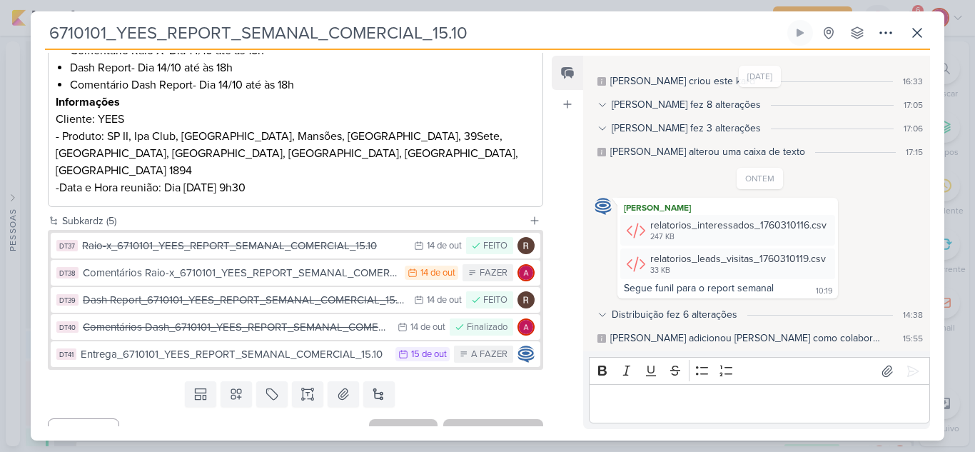
scroll to position [316, 0]
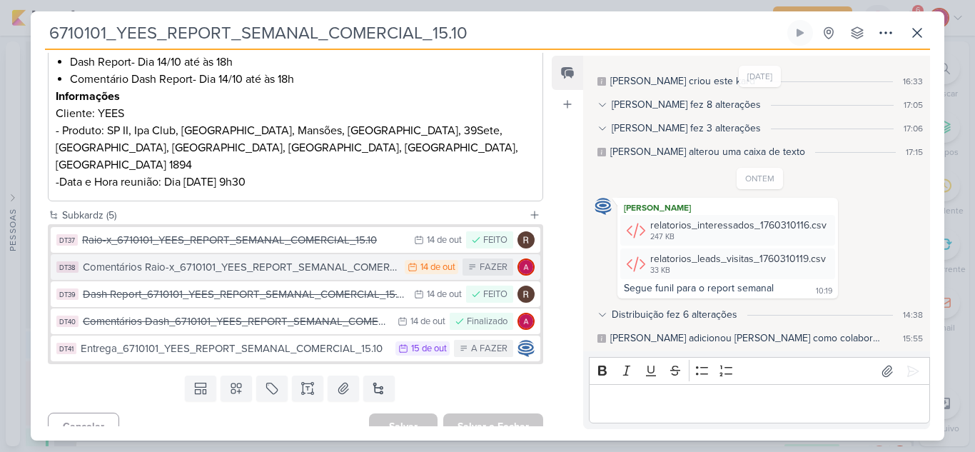
click at [318, 259] on div "Comentários Raio-x_6710101_YEES_REPORT_SEMANAL_COMERCIAL_15.10" at bounding box center [240, 267] width 315 height 16
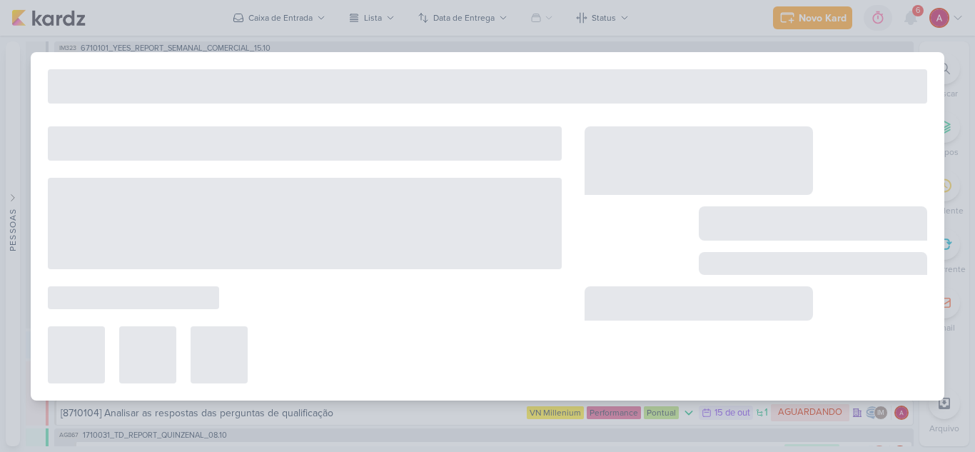
type input "Comentários Raio-x_6710101_YEES_REPORT_SEMANAL_COMERCIAL_15.10"
type input "[DATE] 23:59"
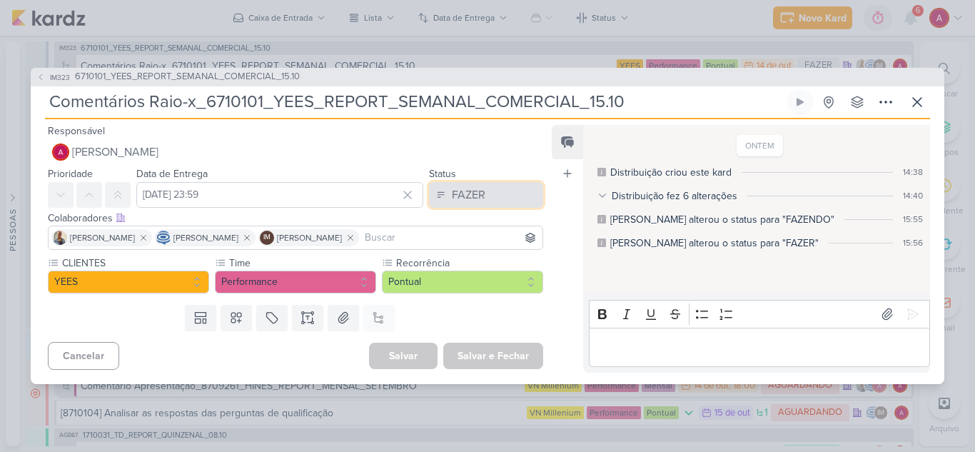
click at [480, 193] on button "FAZER" at bounding box center [486, 195] width 114 height 26
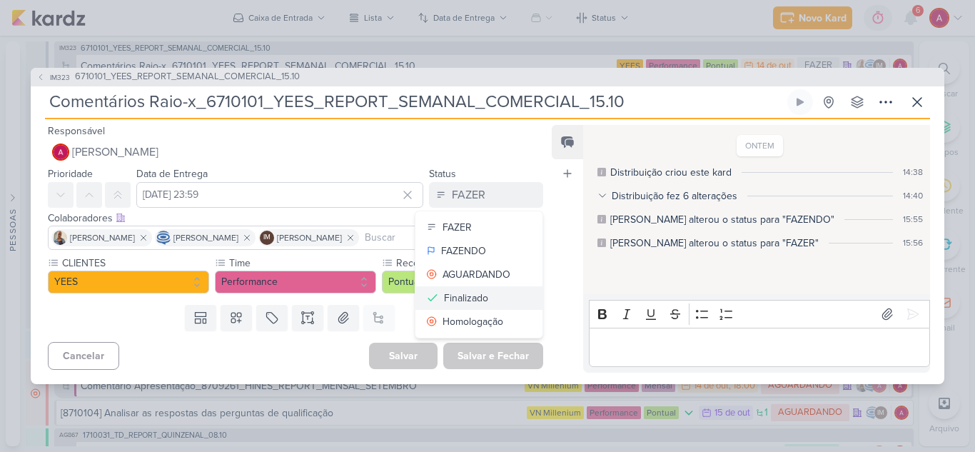
click at [466, 298] on div "Finalizado" at bounding box center [466, 298] width 44 height 15
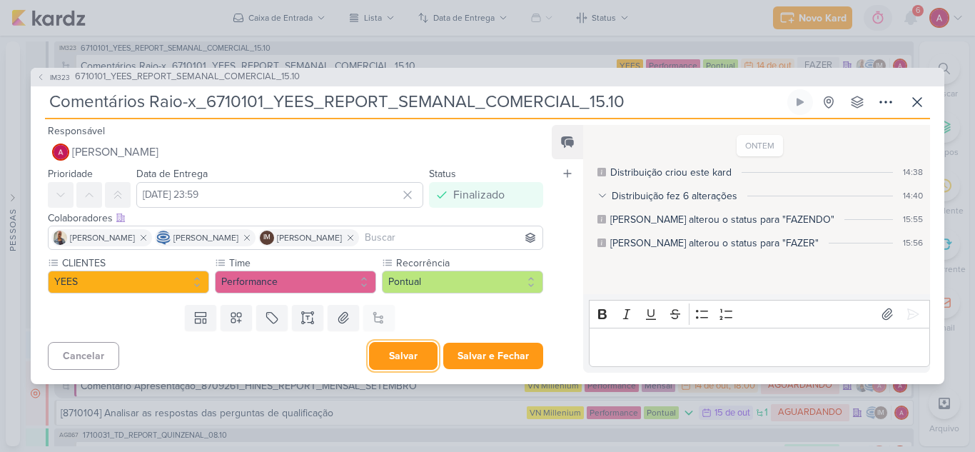
click at [405, 360] on button "Salvar" at bounding box center [403, 356] width 69 height 28
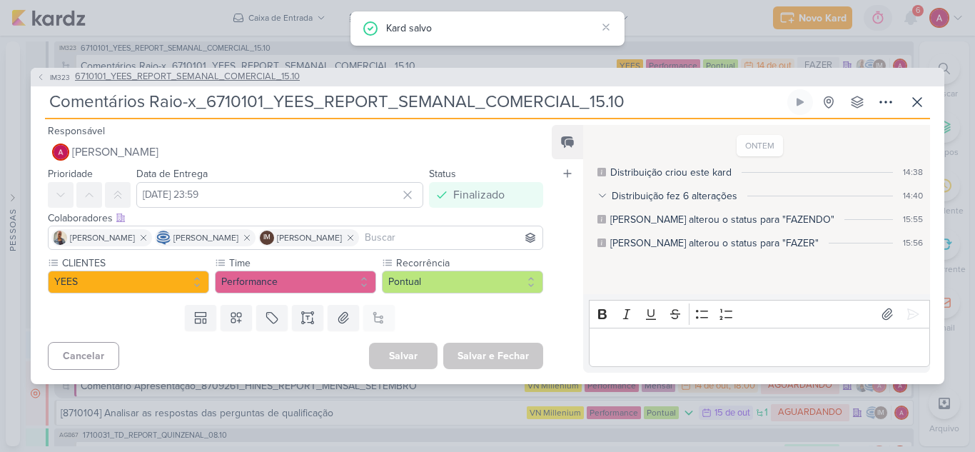
click at [186, 80] on span "6710101_YEES_REPORT_SEMANAL_COMERCIAL_15.10" at bounding box center [187, 77] width 225 height 14
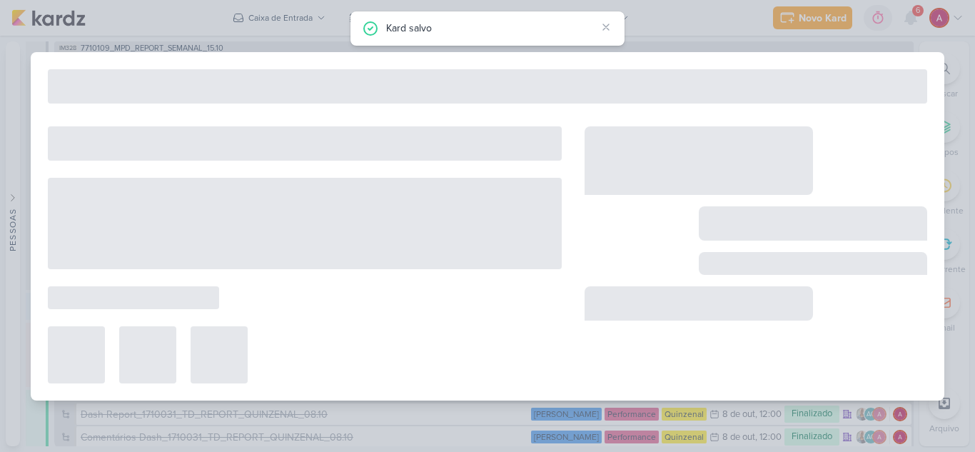
type input "6710101_YEES_REPORT_SEMANAL_COMERCIAL_15.10"
type input "[DATE] 18:00"
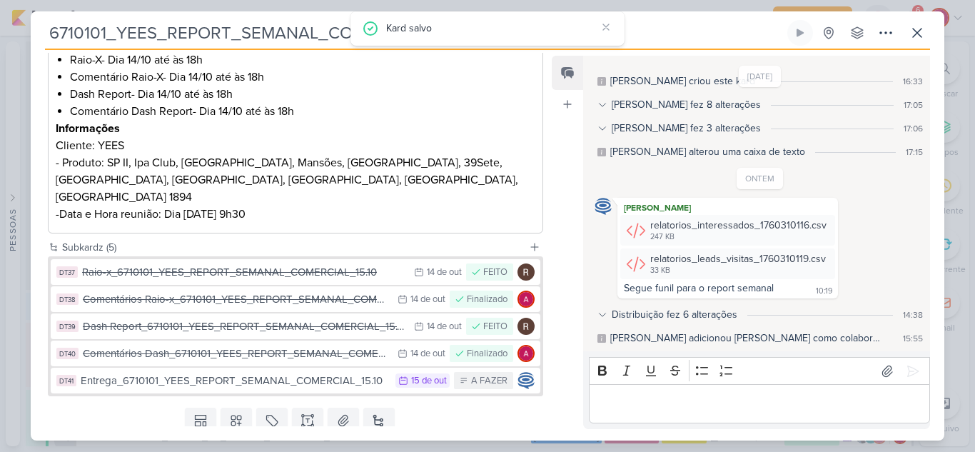
scroll to position [286, 0]
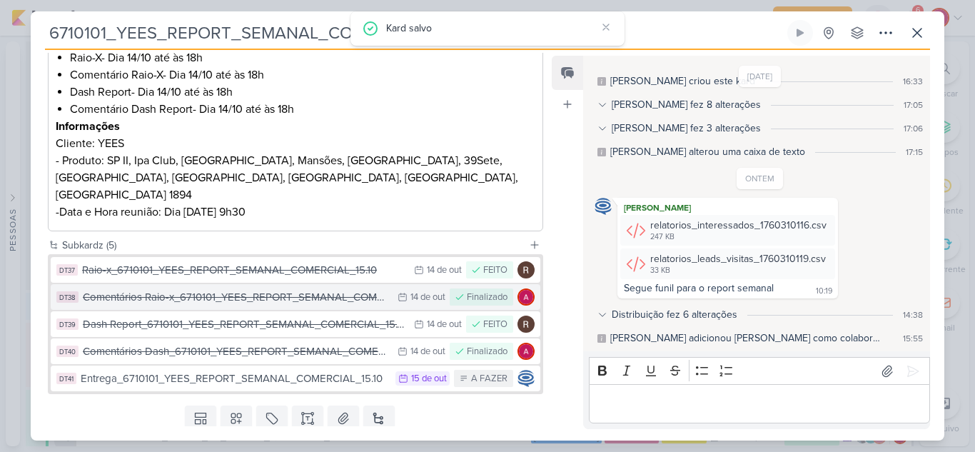
click at [343, 289] on div "Comentários Raio-x_6710101_YEES_REPORT_SEMANAL_COMERCIAL_15.10" at bounding box center [237, 297] width 308 height 16
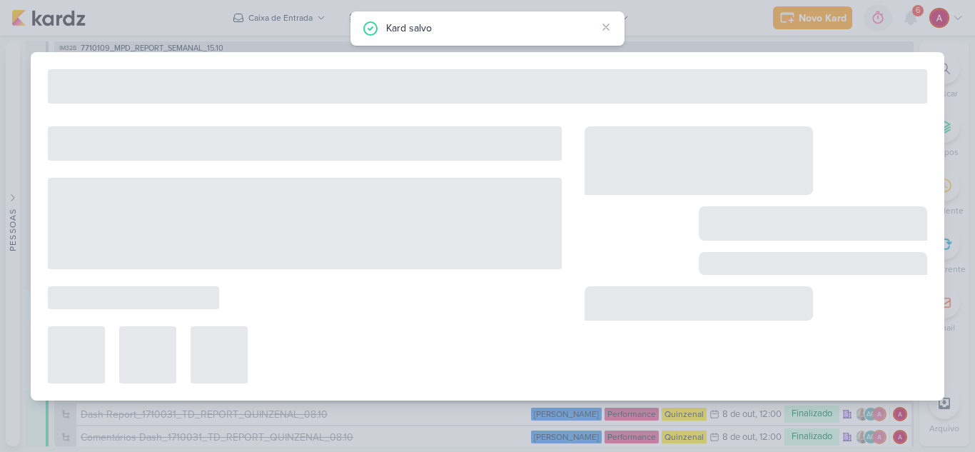
type input "Comentários Raio-x_6710101_YEES_REPORT_SEMANAL_COMERCIAL_15.10"
type input "[DATE] 23:59"
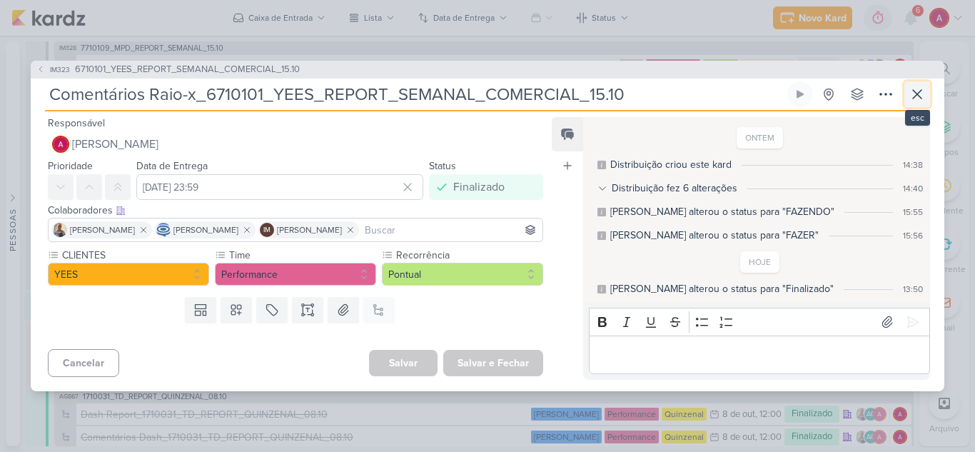
click at [923, 96] on icon at bounding box center [917, 94] width 17 height 17
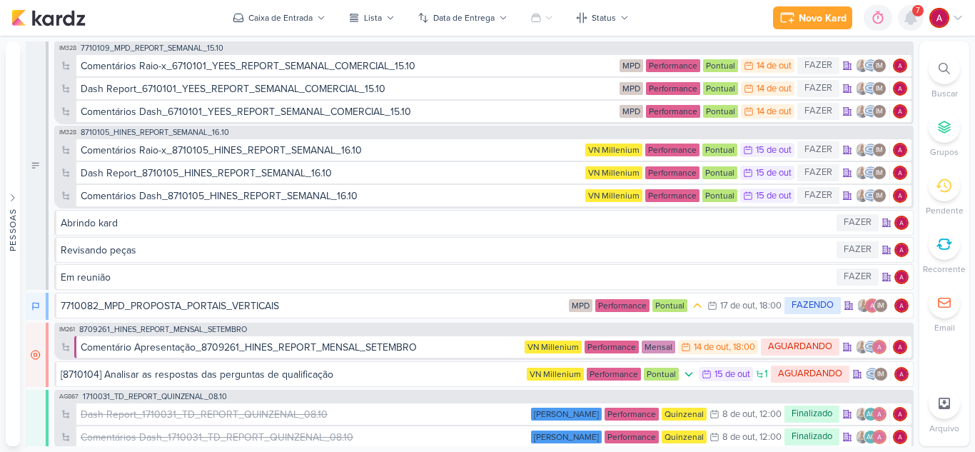
click at [910, 21] on icon at bounding box center [910, 17] width 11 height 13
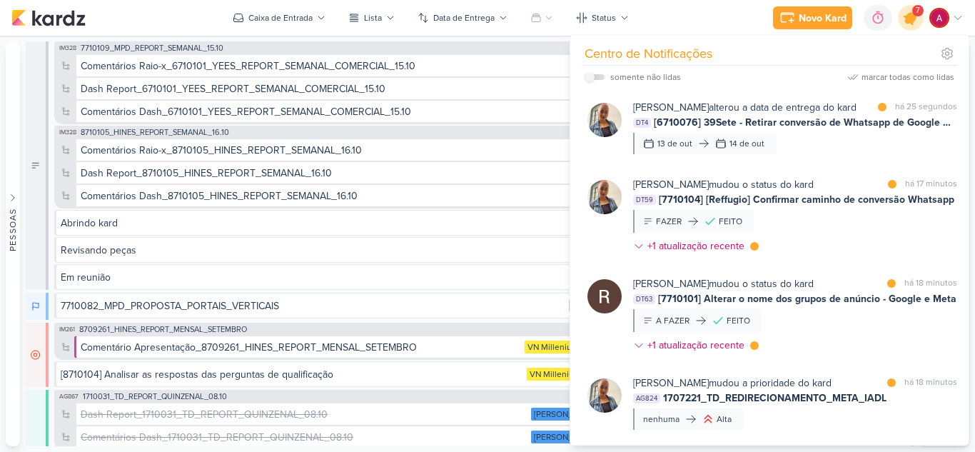
click at [910, 21] on icon at bounding box center [910, 17] width 17 height 17
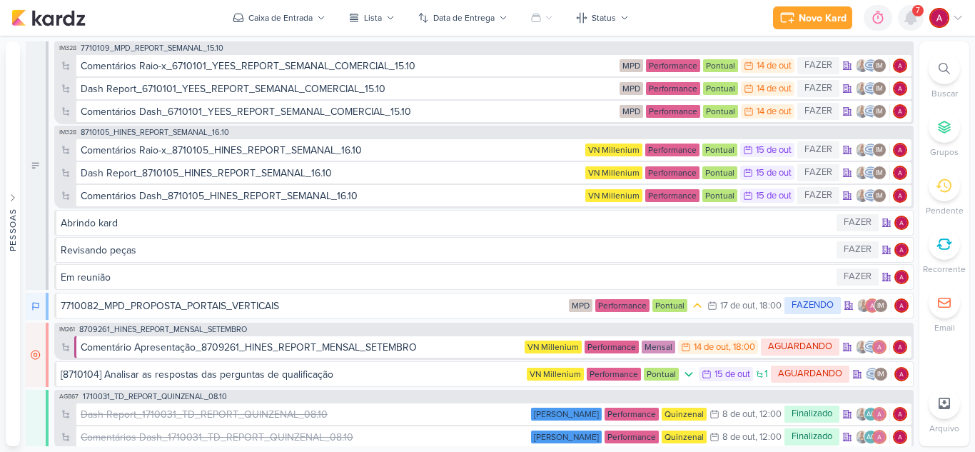
click at [912, 16] on icon at bounding box center [910, 17] width 11 height 13
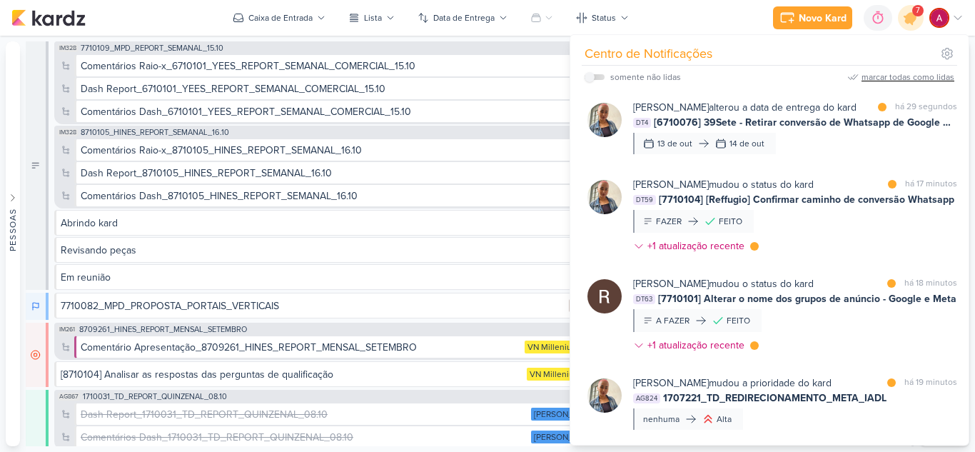
click at [924, 73] on div "marcar todas como lidas" at bounding box center [908, 77] width 93 height 13
click at [913, 15] on icon at bounding box center [910, 17] width 17 height 17
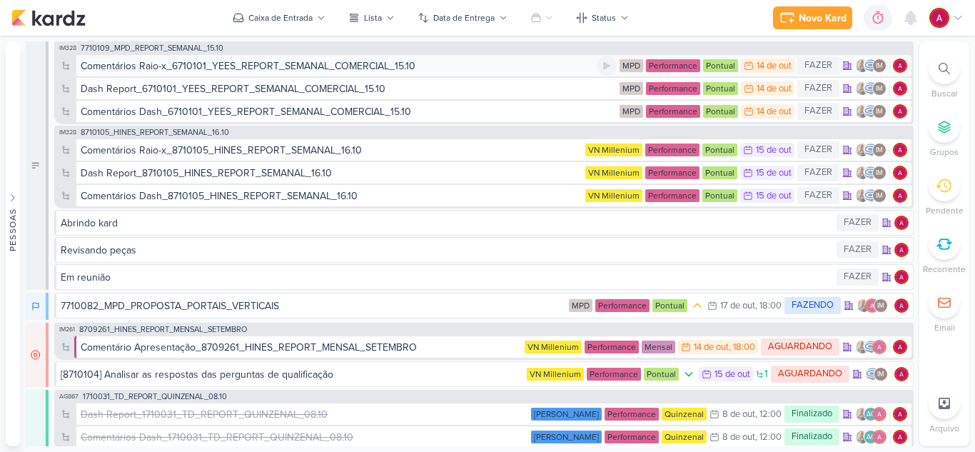
click at [324, 65] on div "Comentários Raio-x_6710101_YEES_REPORT_SEMANAL_COMERCIAL_15.10" at bounding box center [248, 66] width 335 height 15
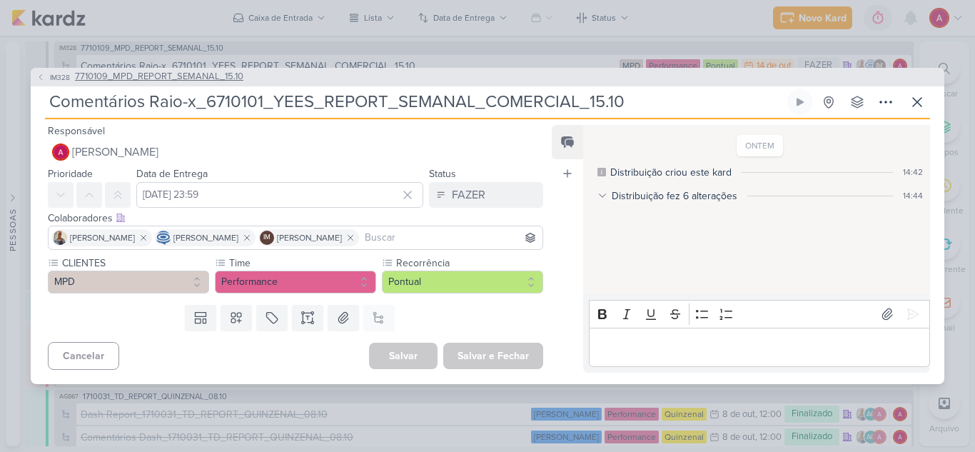
click at [59, 75] on span "IM328" at bounding box center [60, 77] width 24 height 11
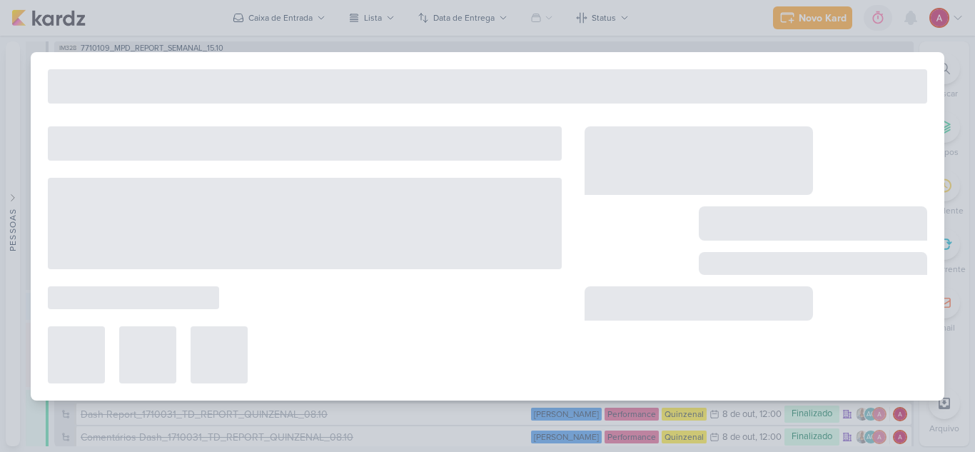
type input "7710109_MPD_REPORT_SEMANAL_15.10"
type input "[DATE] 18:00"
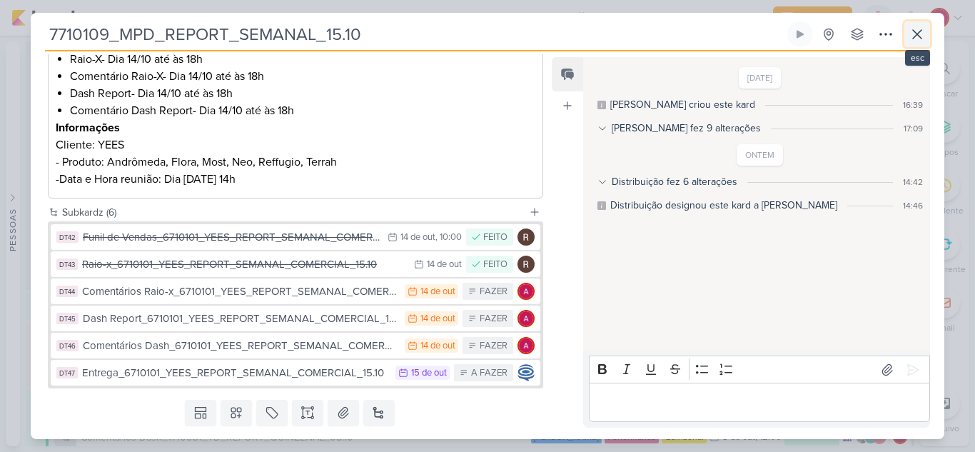
click at [926, 29] on button at bounding box center [917, 34] width 26 height 26
